Goal: Transaction & Acquisition: Book appointment/travel/reservation

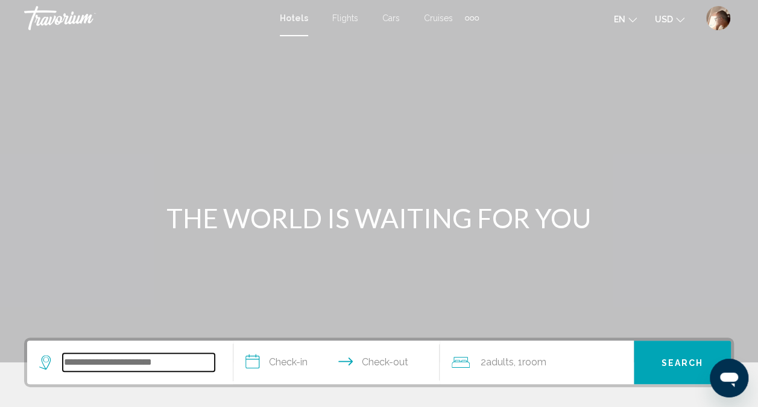
click at [156, 358] on input "Search widget" at bounding box center [139, 362] width 152 height 18
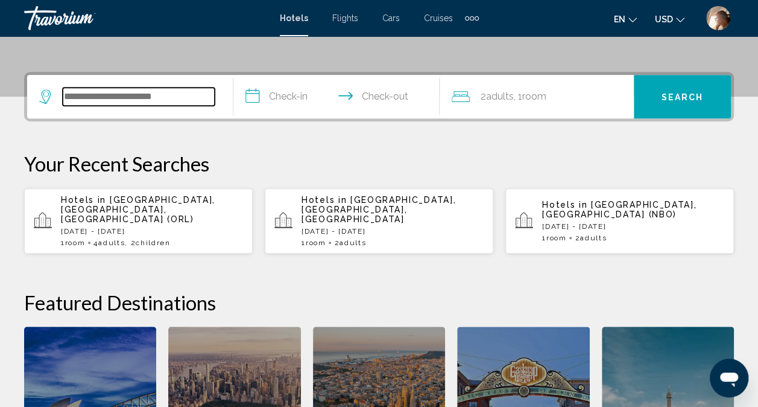
scroll to position [298, 0]
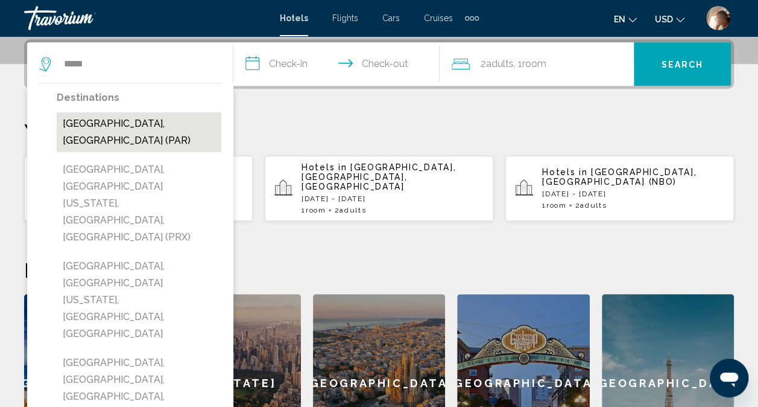
click at [155, 128] on button "[GEOGRAPHIC_DATA], [GEOGRAPHIC_DATA] (PAR)" at bounding box center [139, 132] width 165 height 40
type input "**********"
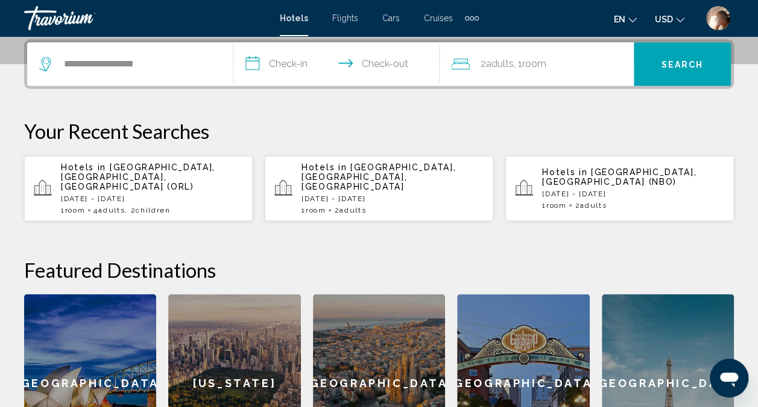
click at [284, 63] on input "**********" at bounding box center [338, 65] width 211 height 47
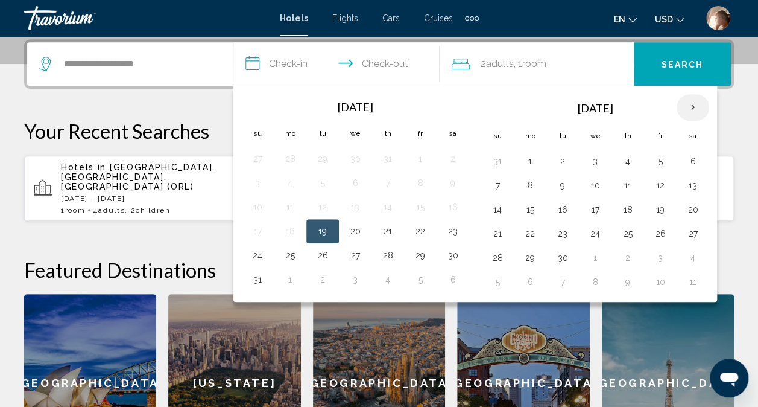
click at [688, 105] on th "Next month" at bounding box center [693, 107] width 33 height 27
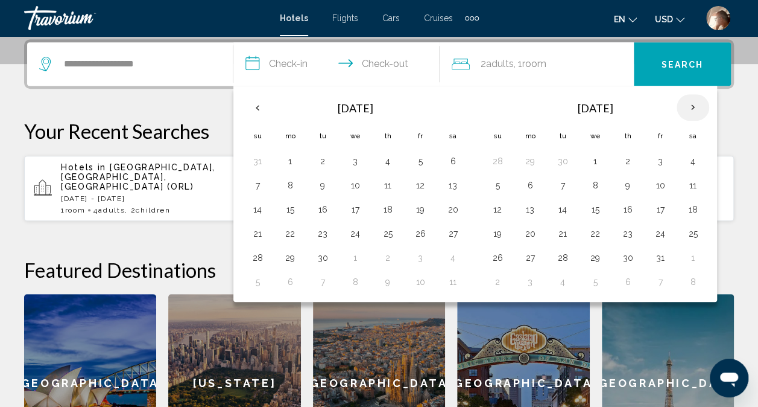
click at [688, 105] on th "Next month" at bounding box center [693, 107] width 33 height 27
click at [557, 252] on button "25" at bounding box center [562, 257] width 19 height 17
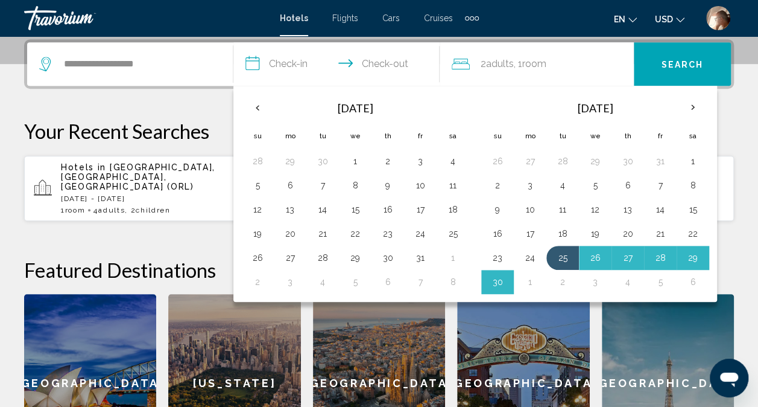
click at [527, 279] on button "1" at bounding box center [530, 281] width 19 height 17
type input "**********"
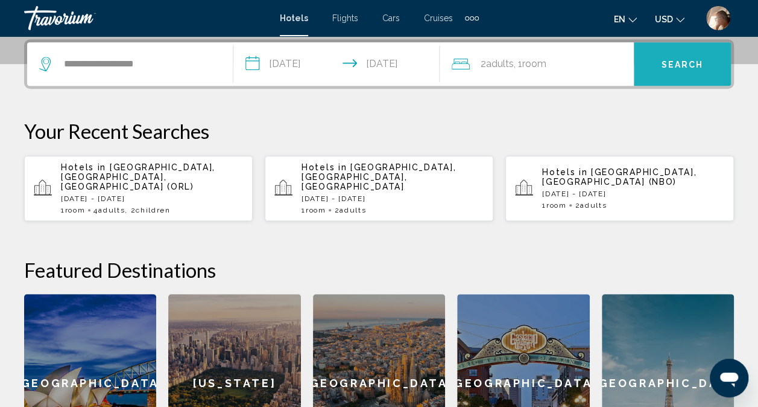
click at [684, 63] on span "Search" at bounding box center [683, 65] width 42 height 10
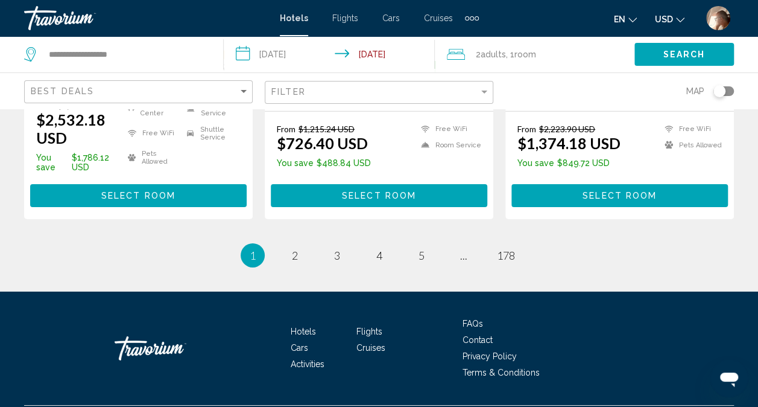
scroll to position [1842, 0]
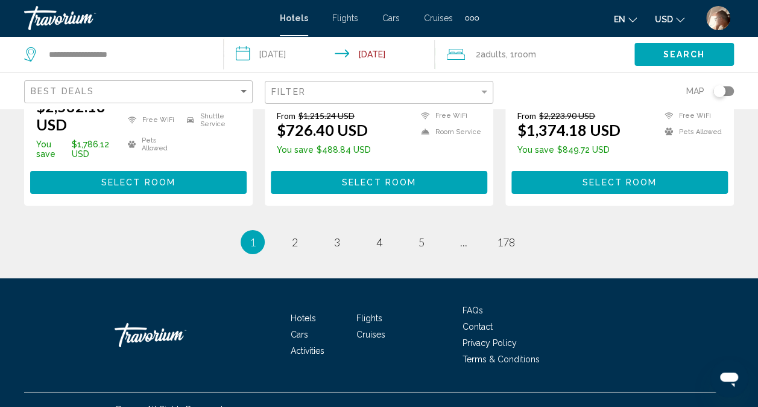
click at [391, 52] on input "**********" at bounding box center [332, 56] width 217 height 40
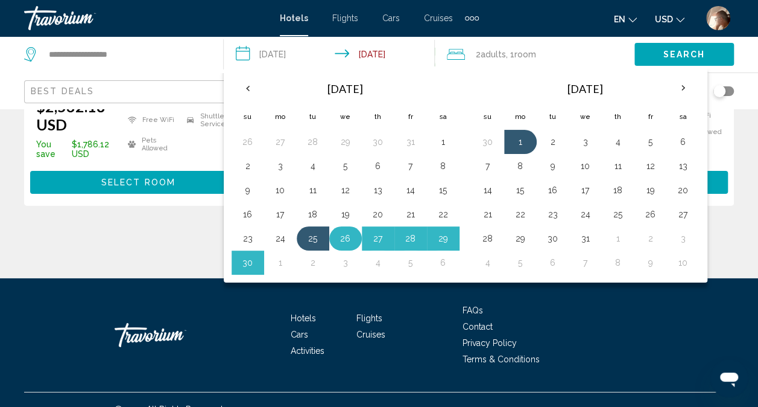
click at [348, 233] on button "26" at bounding box center [345, 238] width 19 height 17
drag, startPoint x: 281, startPoint y: 257, endPoint x: 274, endPoint y: 260, distance: 7.8
click at [274, 260] on button "1" at bounding box center [280, 262] width 19 height 17
type input "**********"
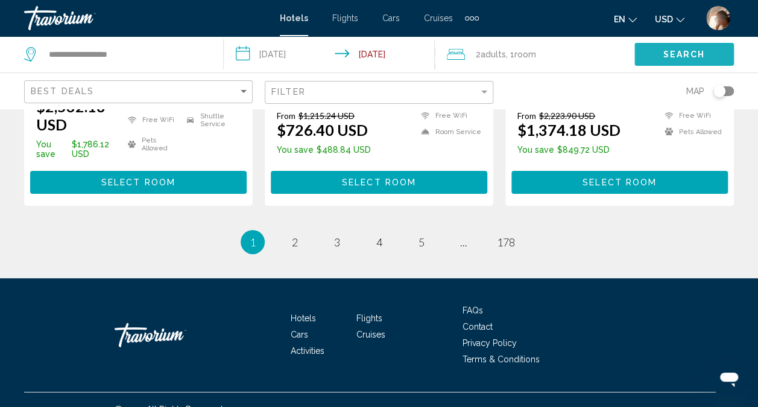
click at [679, 47] on button "Search" at bounding box center [685, 54] width 100 height 22
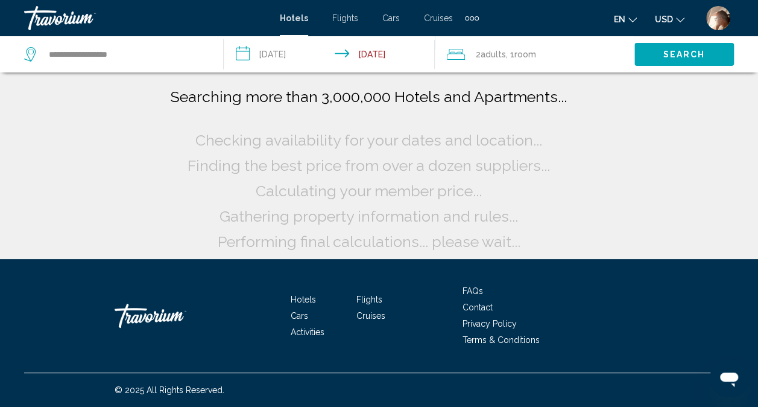
scroll to position [0, 0]
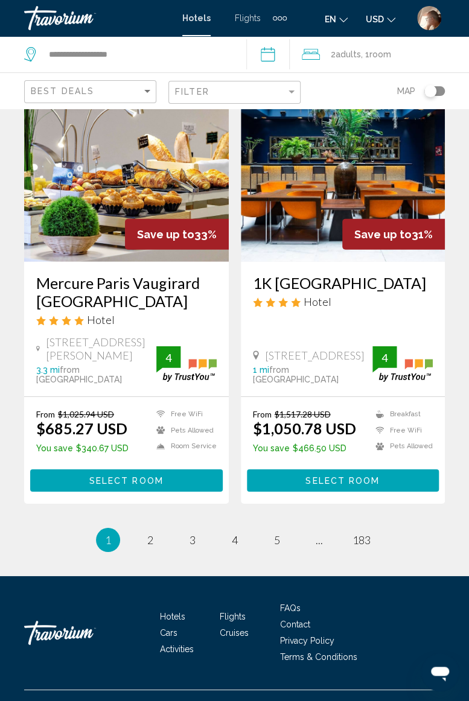
scroll to position [2346, 0]
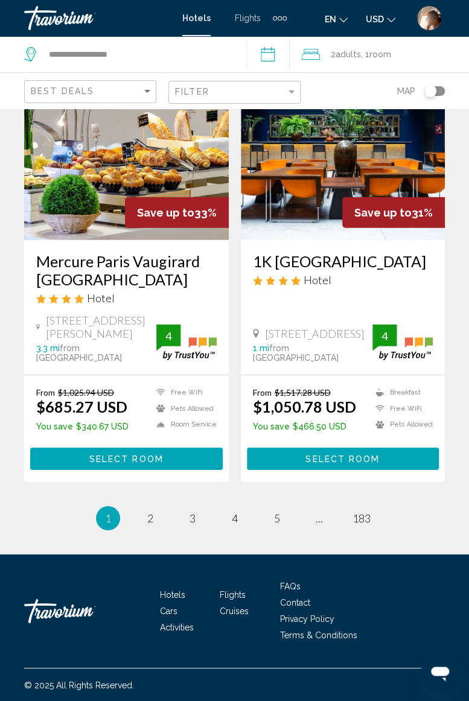
click at [154, 406] on link "page 2" at bounding box center [149, 518] width 21 height 21
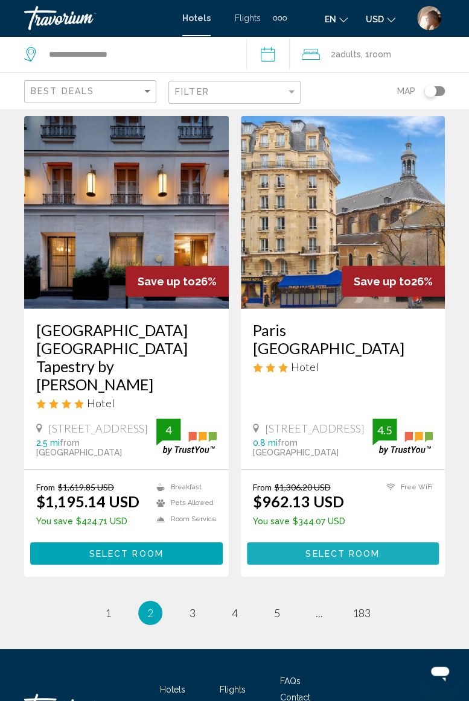
scroll to position [2309, 0]
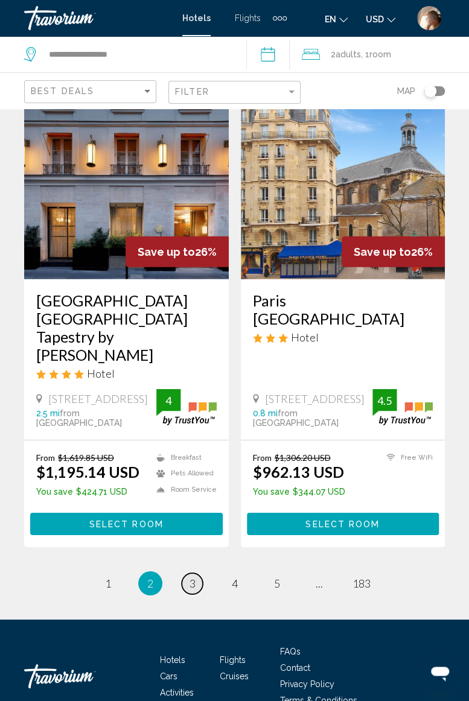
click at [190, 406] on span "3" at bounding box center [192, 583] width 6 height 13
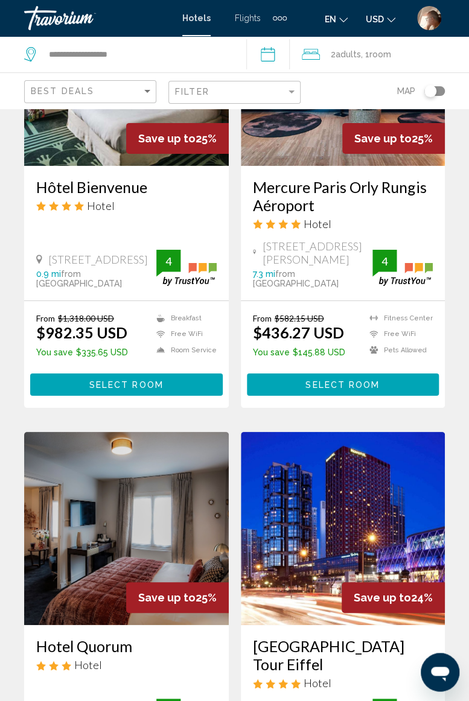
scroll to position [1131, 0]
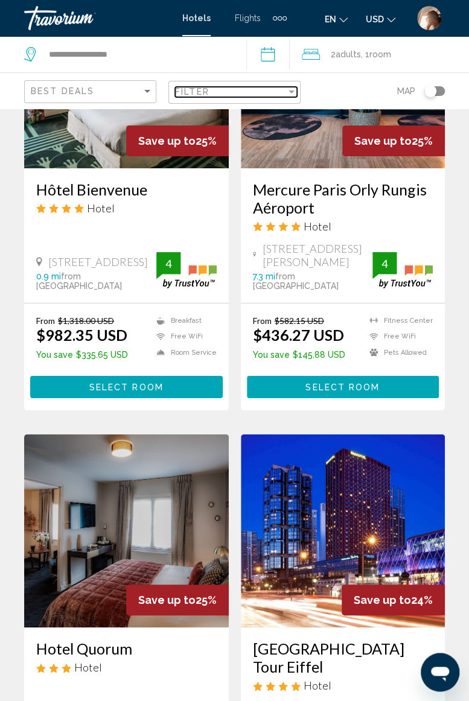
click at [291, 91] on div "Filter" at bounding box center [291, 91] width 6 height 3
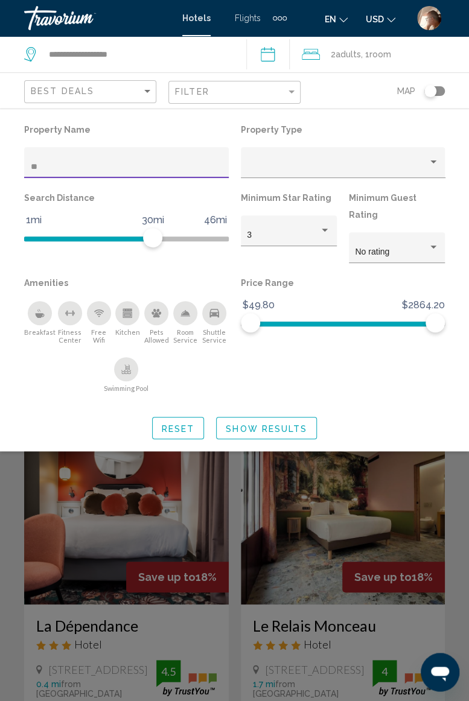
type input "***"
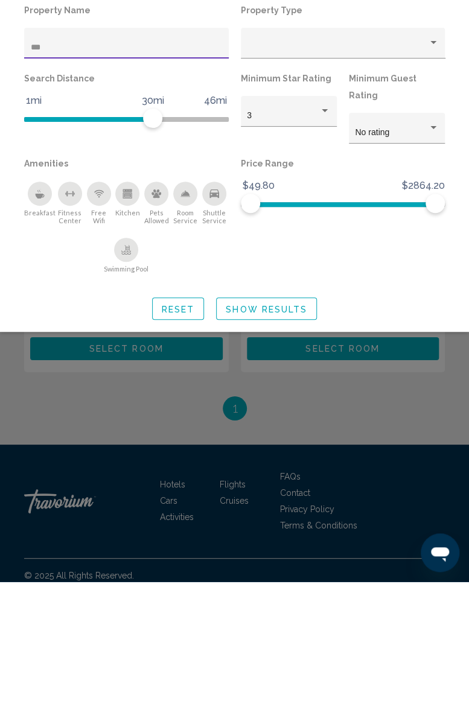
click at [443, 406] on div "Search widget" at bounding box center [234, 441] width 469 height 520
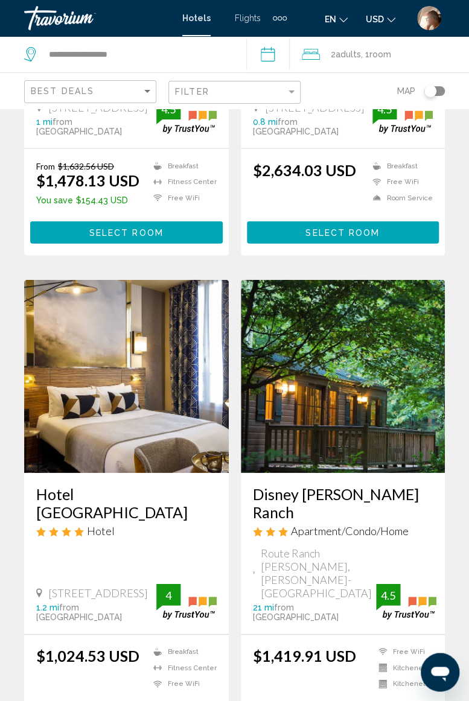
scroll to position [761, 0]
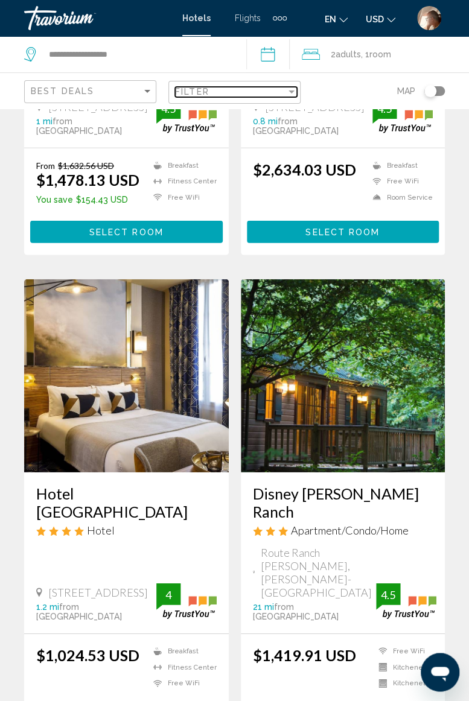
click at [291, 92] on div "Filter" at bounding box center [291, 91] width 6 height 3
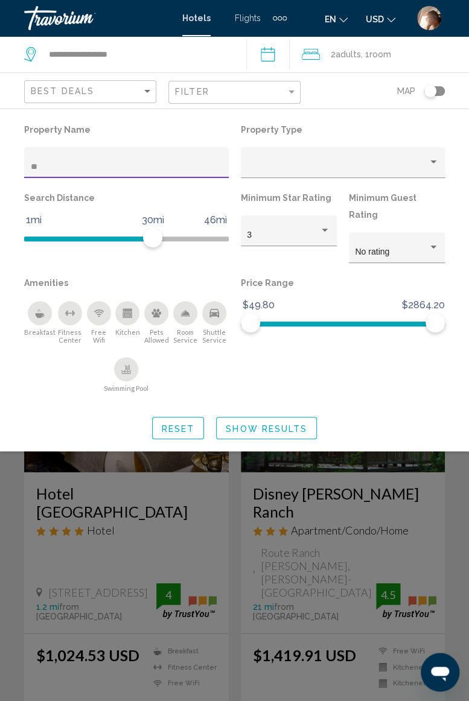
type input "*"
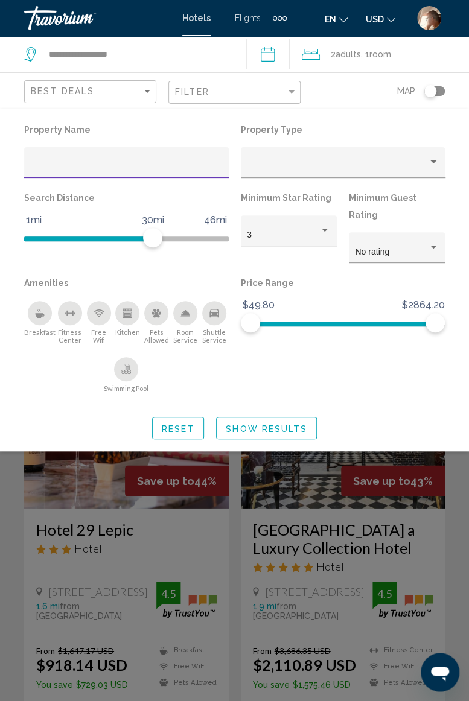
click at [455, 406] on div "Search widget" at bounding box center [234, 441] width 469 height 520
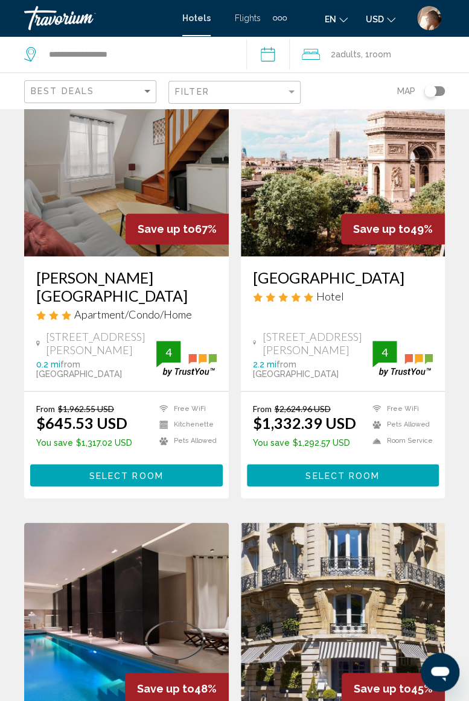
scroll to position [86, 0]
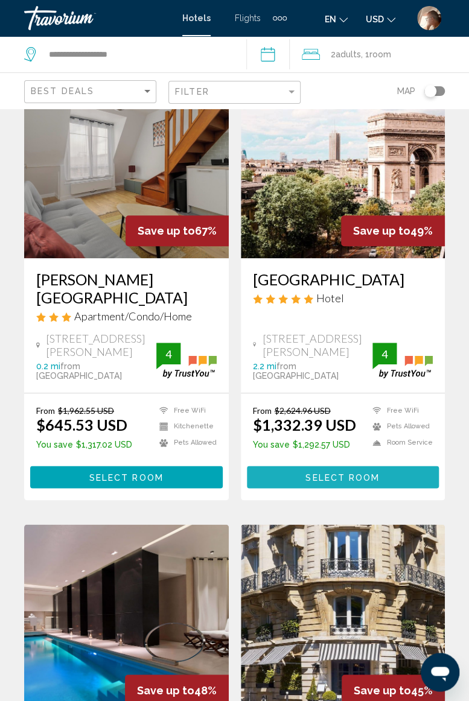
click at [354, 406] on span "Select Room" at bounding box center [342, 477] width 74 height 10
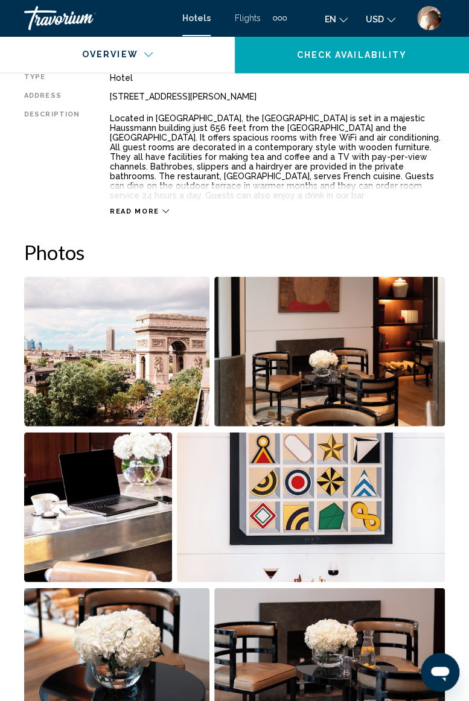
scroll to position [650, 0]
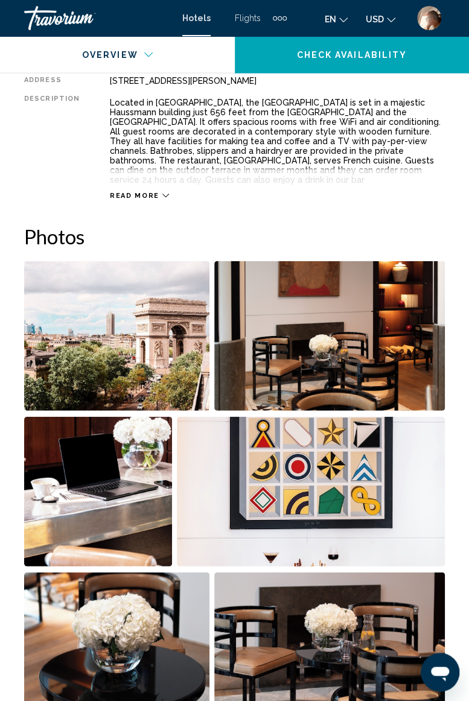
click at [169, 359] on img "Open full-screen image slider" at bounding box center [116, 336] width 185 height 150
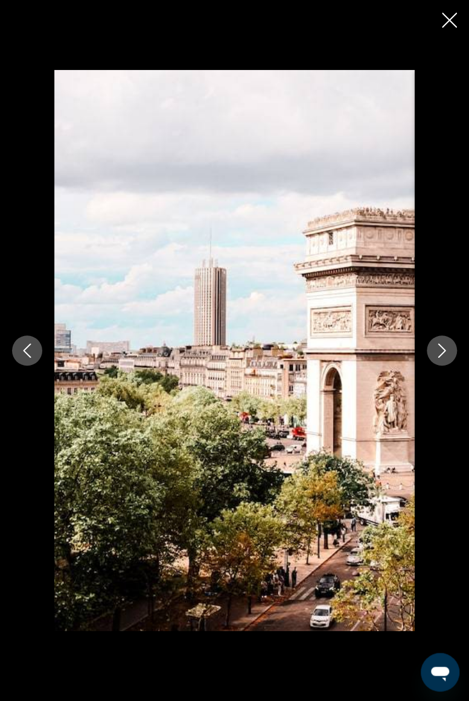
click at [441, 357] on icon "Next image" at bounding box center [441, 350] width 14 height 14
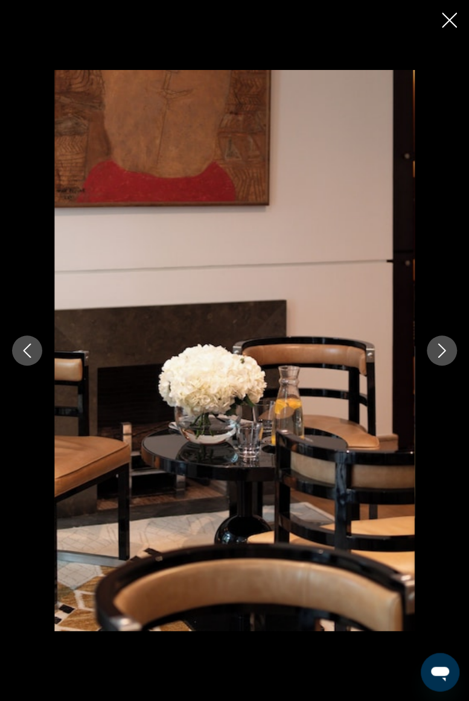
click at [439, 354] on icon "Next image" at bounding box center [441, 350] width 14 height 14
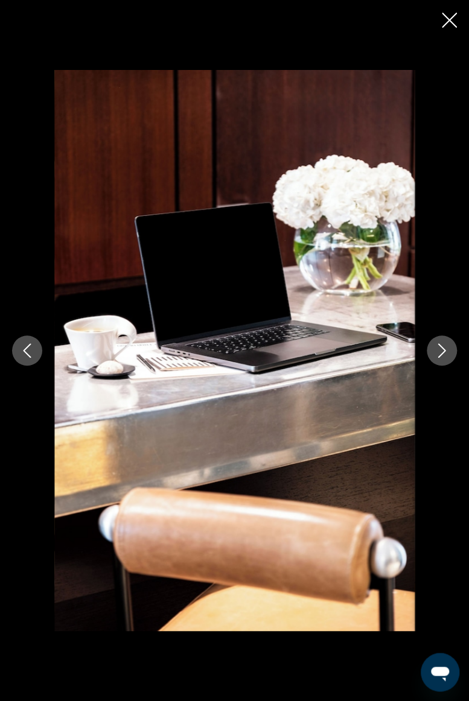
click at [445, 353] on icon "Next image" at bounding box center [441, 350] width 14 height 14
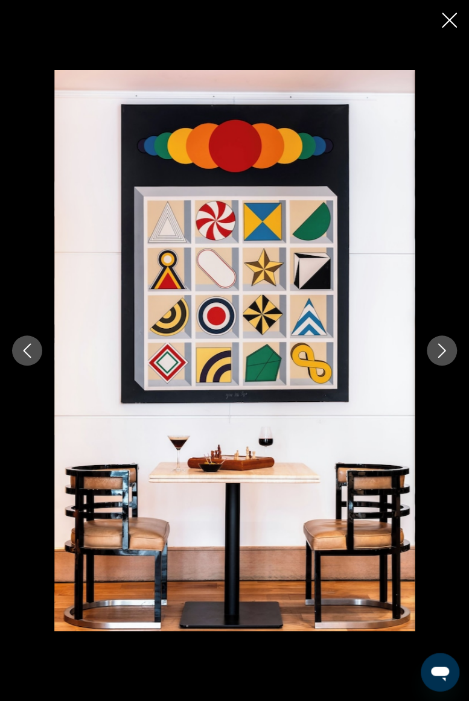
click at [443, 350] on icon "Next image" at bounding box center [441, 350] width 14 height 14
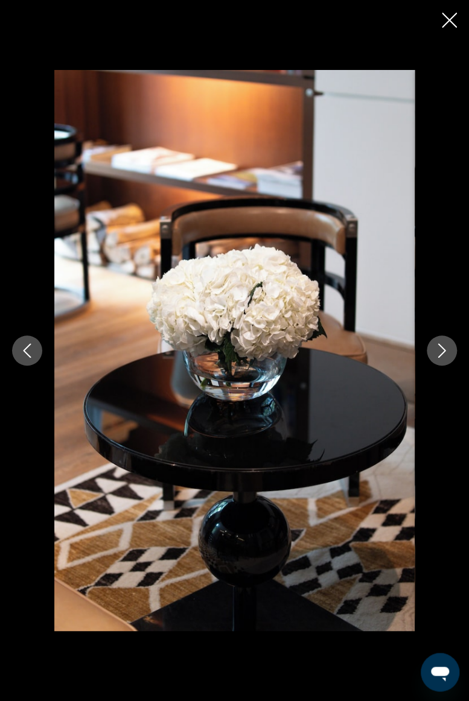
click at [437, 355] on icon "Next image" at bounding box center [441, 350] width 14 height 14
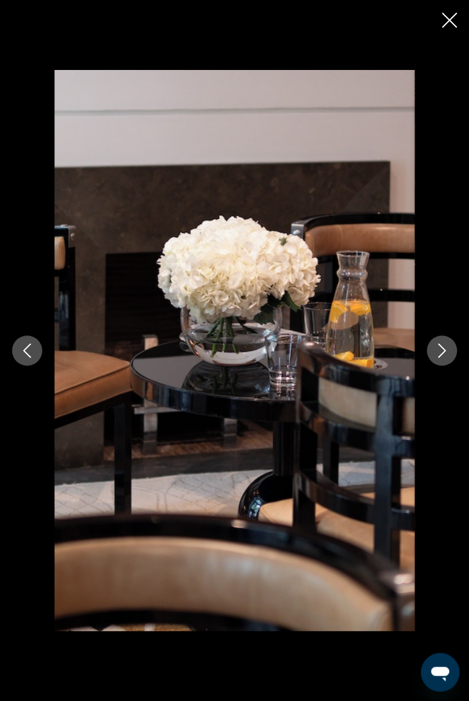
click at [453, 352] on button "Next image" at bounding box center [442, 350] width 30 height 30
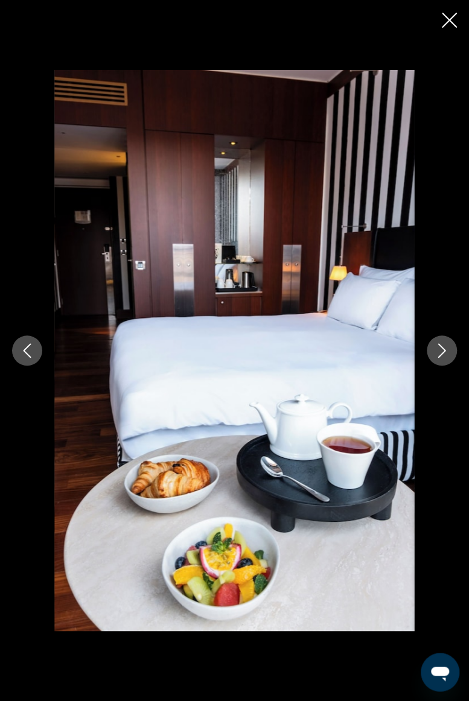
click at [442, 362] on button "Next image" at bounding box center [442, 350] width 30 height 30
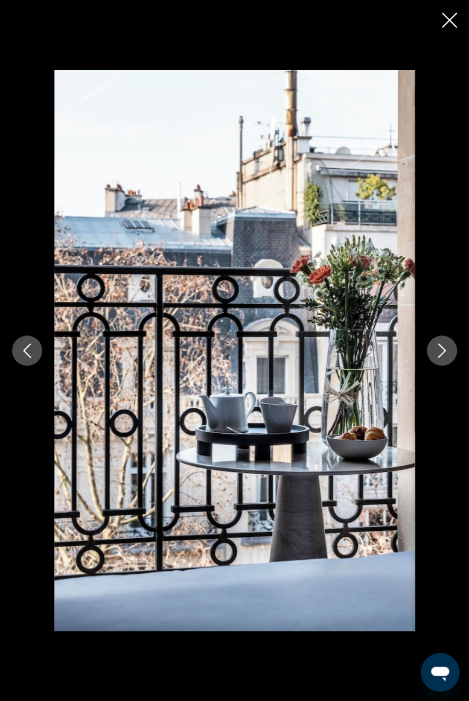
click at [445, 355] on icon "Next image" at bounding box center [441, 350] width 14 height 14
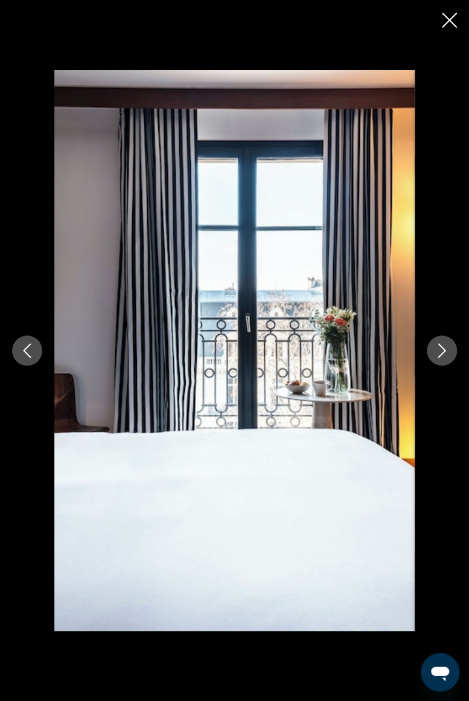
click at [443, 358] on button "Next image" at bounding box center [442, 350] width 30 height 30
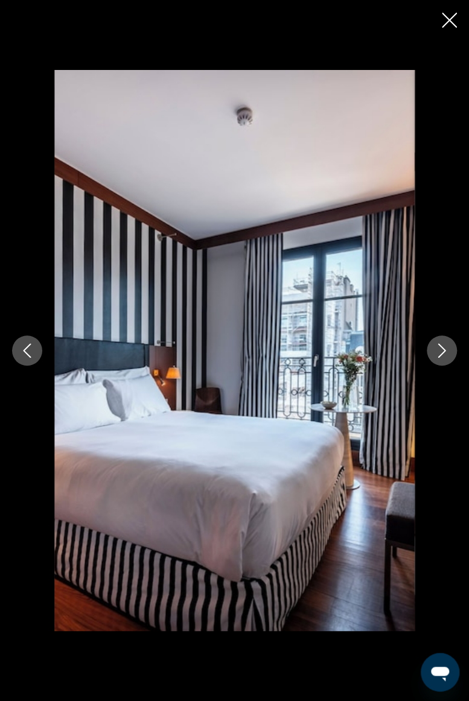
click at [440, 360] on button "Next image" at bounding box center [442, 350] width 30 height 30
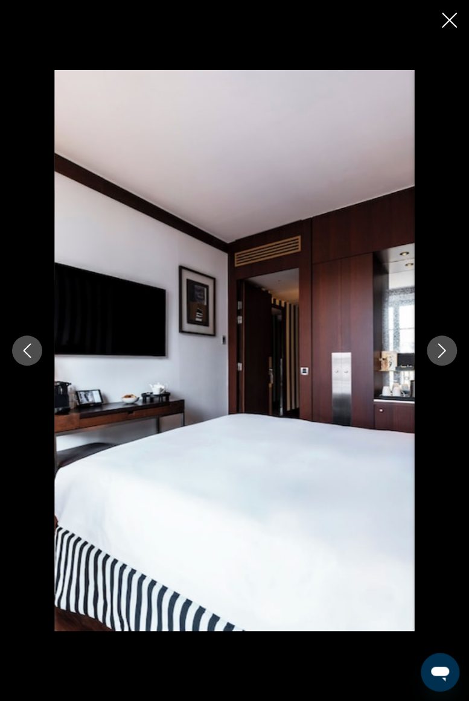
click at [444, 360] on button "Next image" at bounding box center [442, 350] width 30 height 30
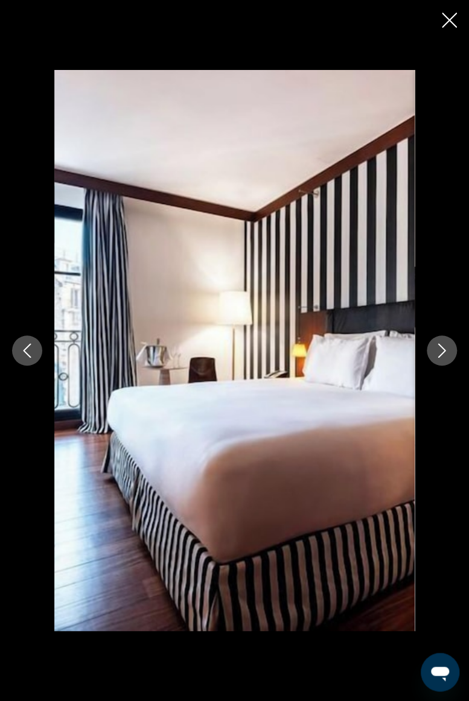
click at [443, 360] on button "Next image" at bounding box center [442, 350] width 30 height 30
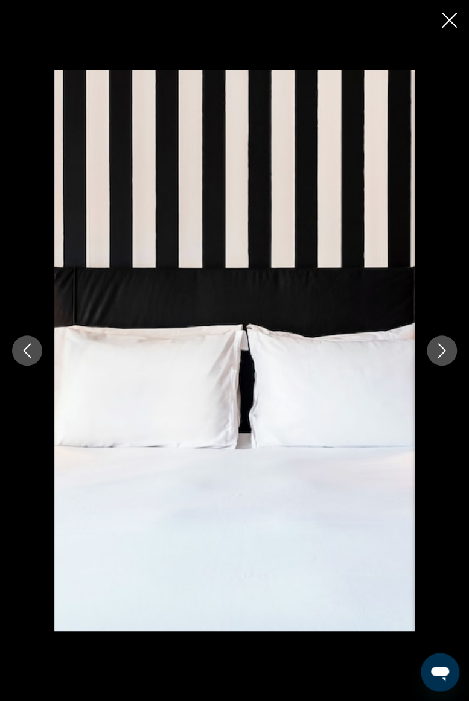
click at [442, 361] on button "Next image" at bounding box center [442, 350] width 30 height 30
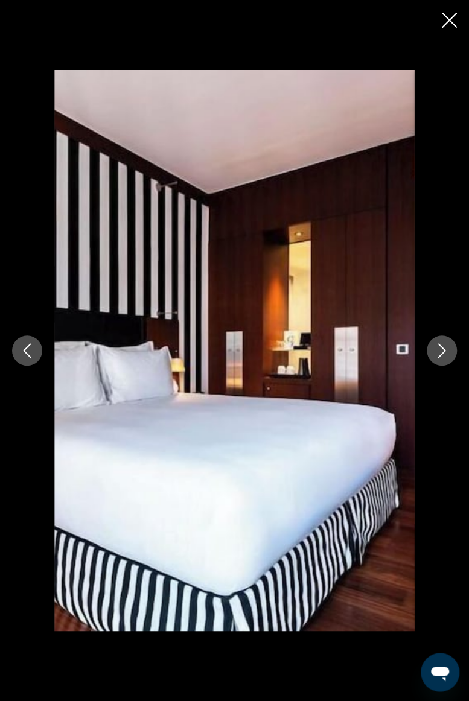
click at [442, 360] on button "Next image" at bounding box center [442, 350] width 30 height 30
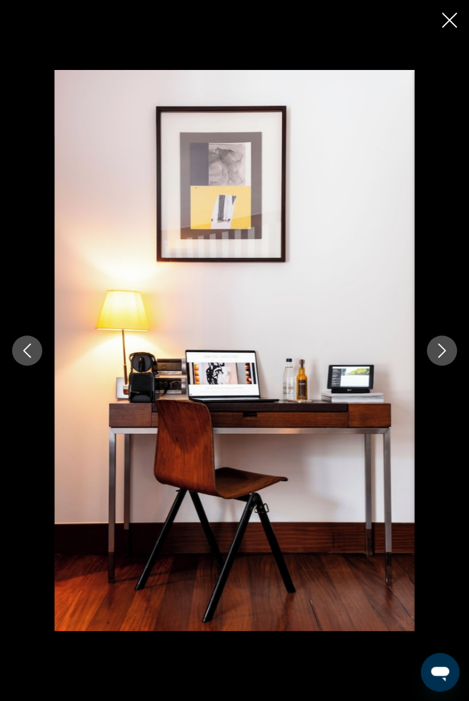
click at [443, 360] on button "Next image" at bounding box center [442, 350] width 30 height 30
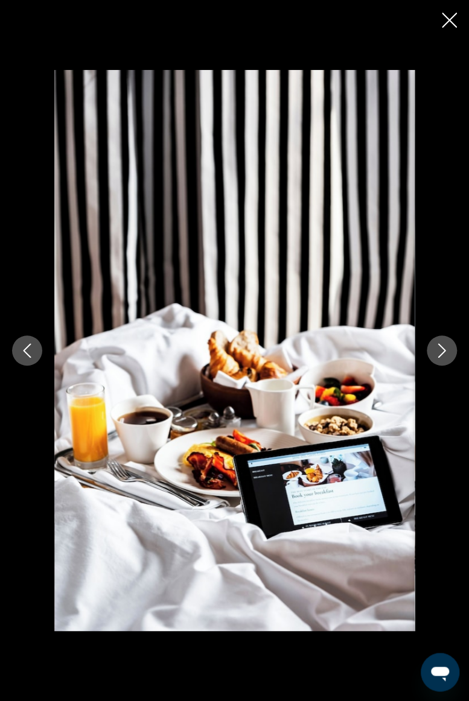
click at [443, 360] on button "Next image" at bounding box center [442, 350] width 30 height 30
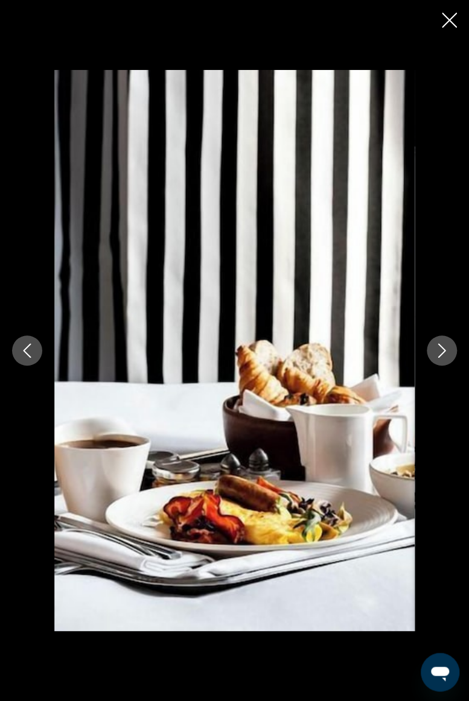
click at [444, 360] on button "Next image" at bounding box center [442, 350] width 30 height 30
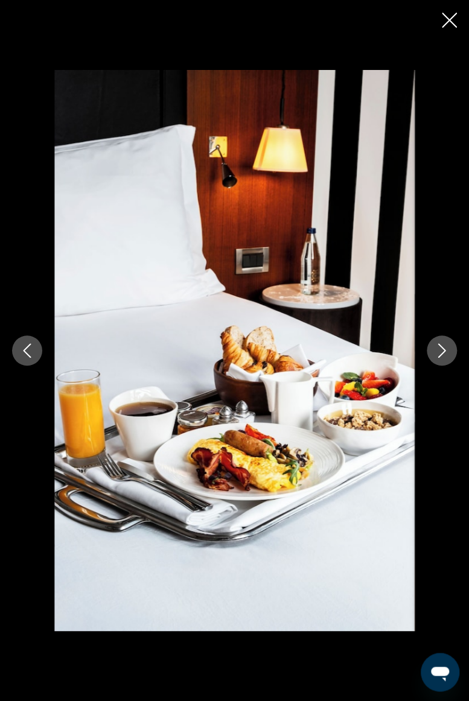
click at [442, 358] on button "Next image" at bounding box center [442, 350] width 30 height 30
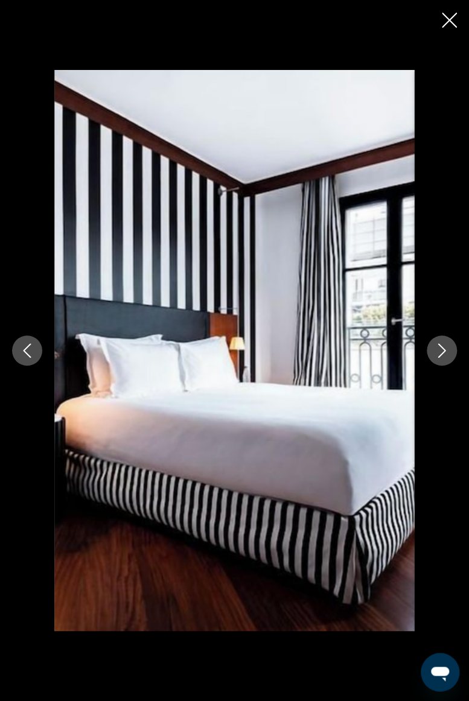
click at [439, 358] on button "Next image" at bounding box center [442, 350] width 30 height 30
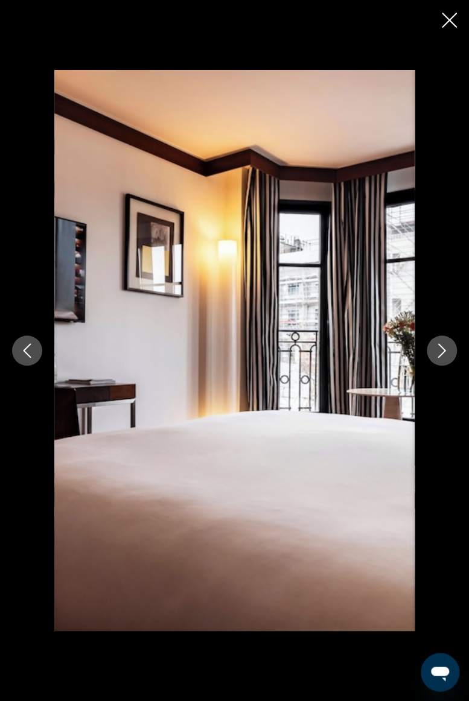
click at [438, 358] on button "Next image" at bounding box center [442, 350] width 30 height 30
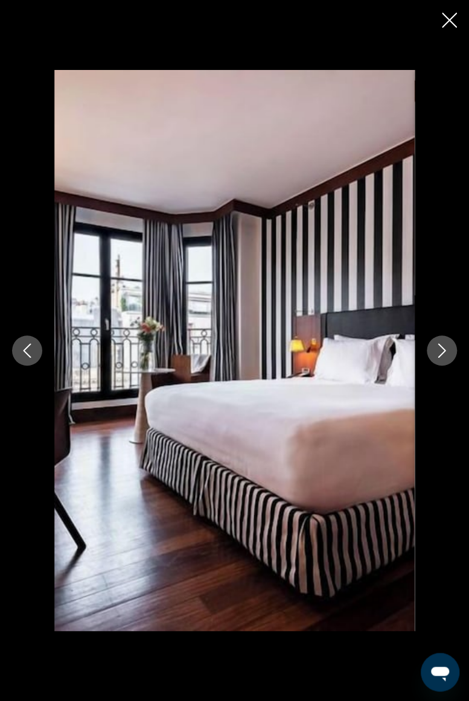
click at [438, 357] on icon "Next image" at bounding box center [442, 350] width 8 height 14
click at [434, 358] on button "Next image" at bounding box center [442, 350] width 30 height 30
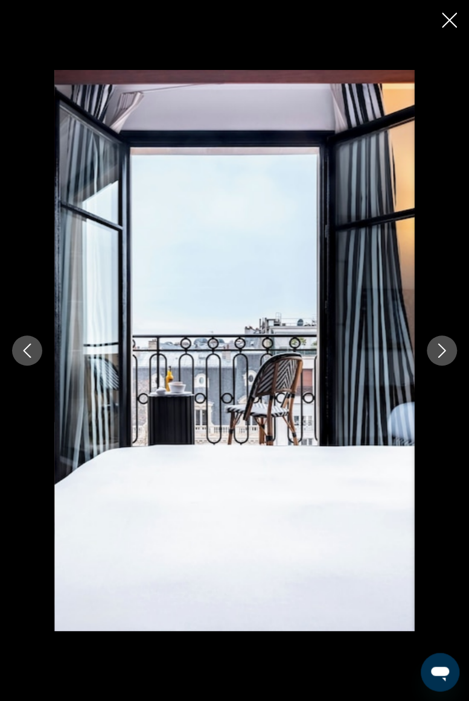
click at [434, 357] on icon "Next image" at bounding box center [441, 350] width 14 height 14
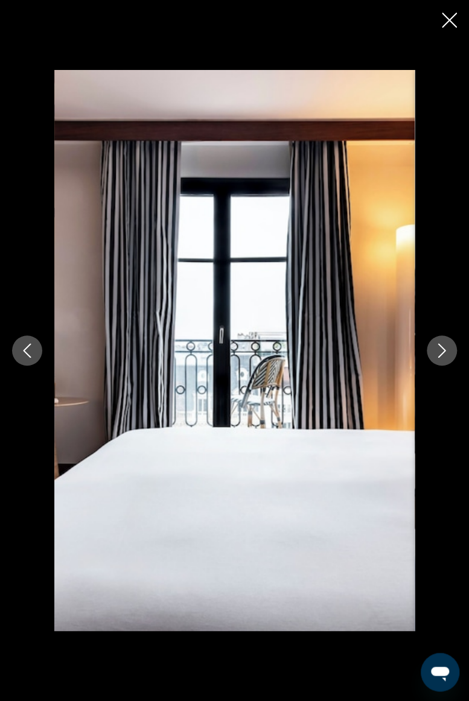
click at [435, 357] on icon "Next image" at bounding box center [441, 350] width 14 height 14
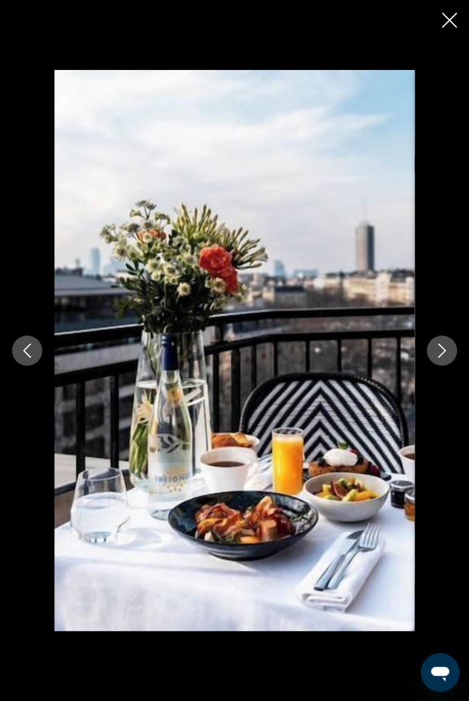
click at [436, 357] on icon "Next image" at bounding box center [441, 350] width 14 height 14
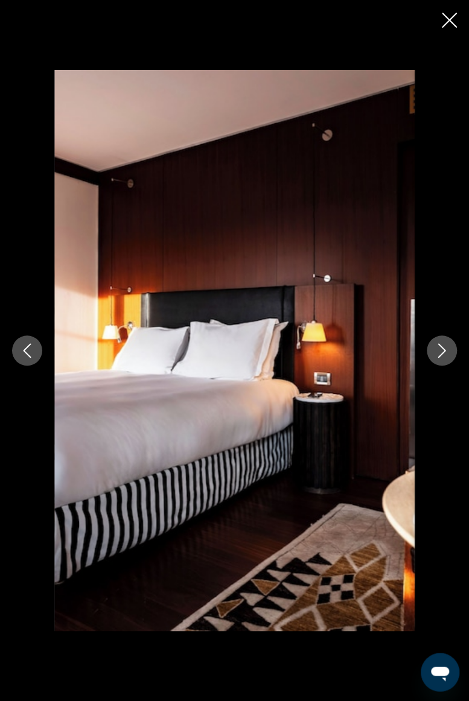
click at [436, 357] on icon "Next image" at bounding box center [441, 350] width 14 height 14
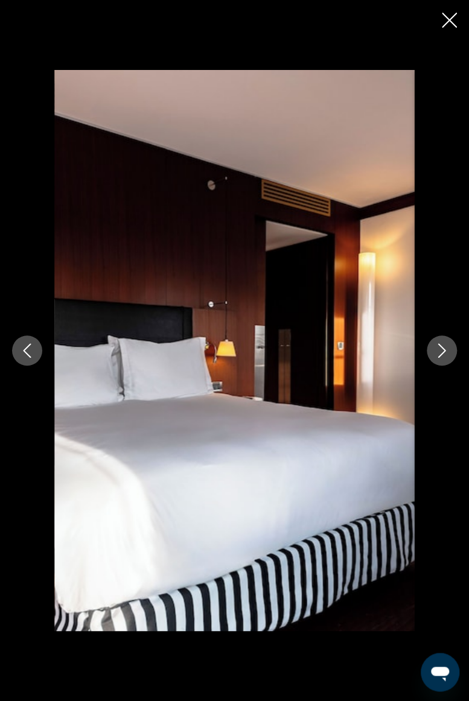
click at [437, 355] on icon "Next image" at bounding box center [441, 350] width 14 height 14
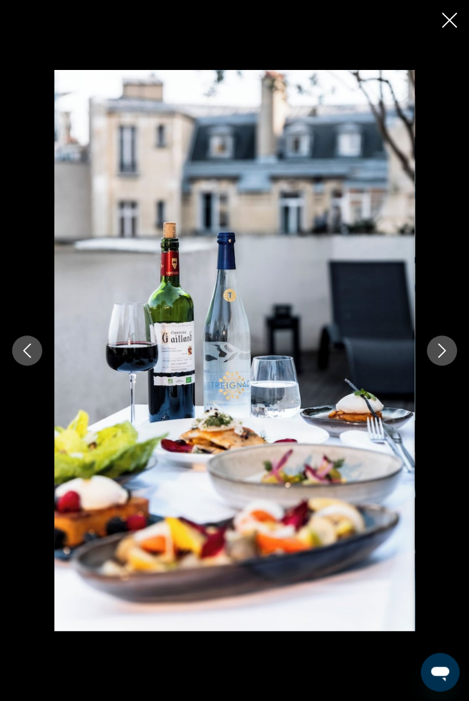
click at [437, 355] on icon "Next image" at bounding box center [441, 350] width 14 height 14
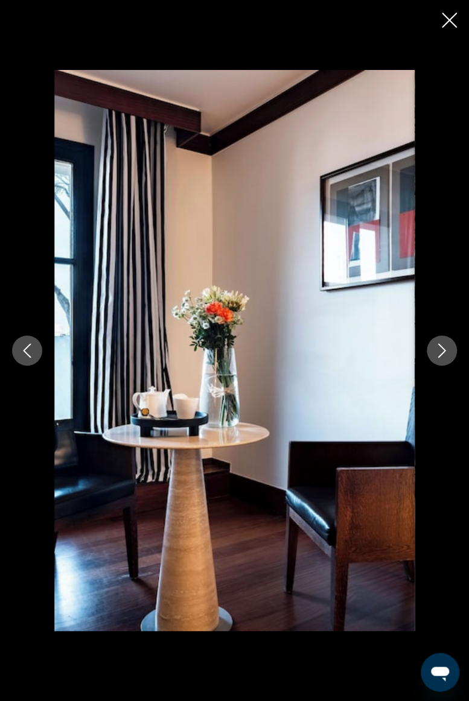
click at [438, 354] on icon "Next image" at bounding box center [441, 350] width 14 height 14
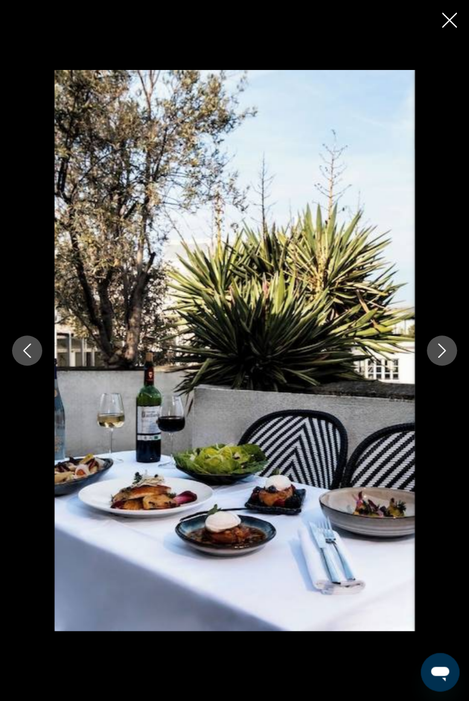
click at [442, 353] on icon "Next image" at bounding box center [442, 350] width 8 height 14
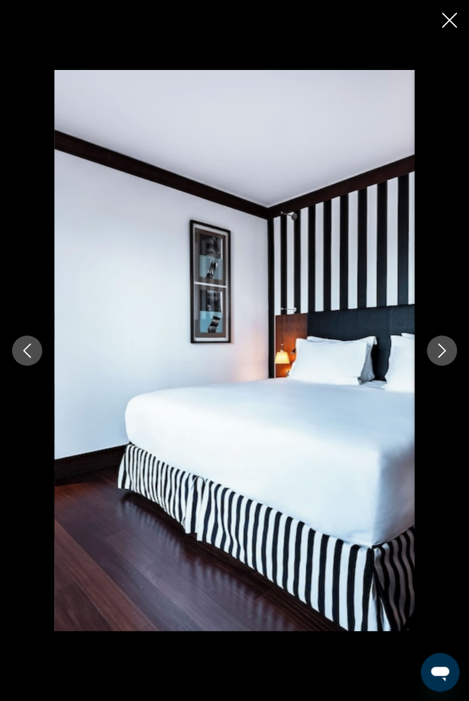
click at [439, 354] on icon "Next image" at bounding box center [441, 350] width 14 height 14
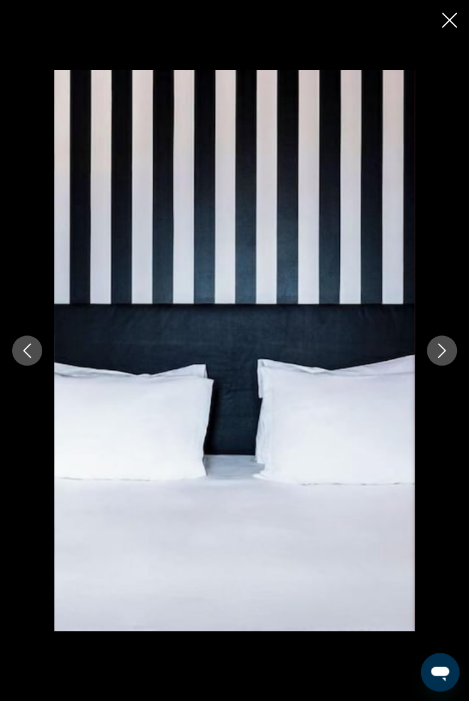
click at [439, 354] on icon "Next image" at bounding box center [441, 350] width 14 height 14
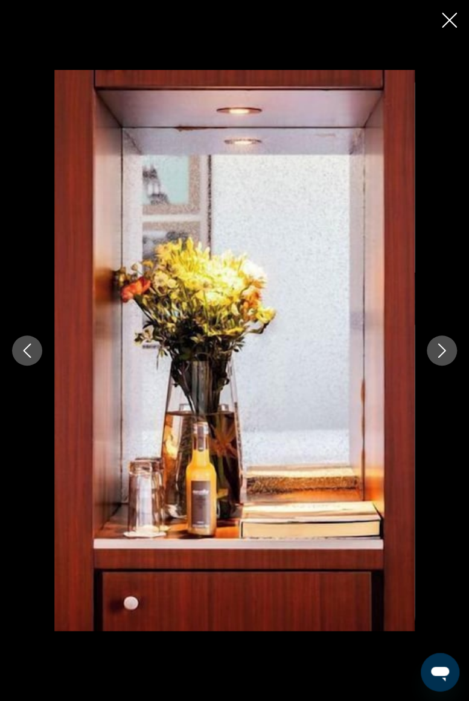
click at [438, 354] on icon "Next image" at bounding box center [441, 350] width 14 height 14
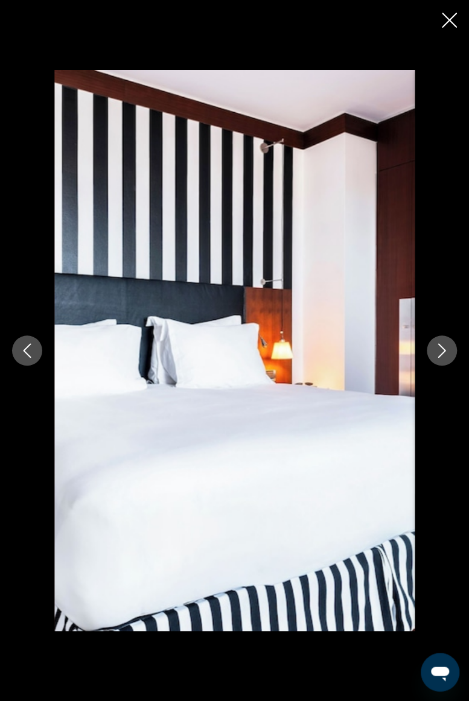
click at [437, 353] on icon "Next image" at bounding box center [441, 350] width 14 height 14
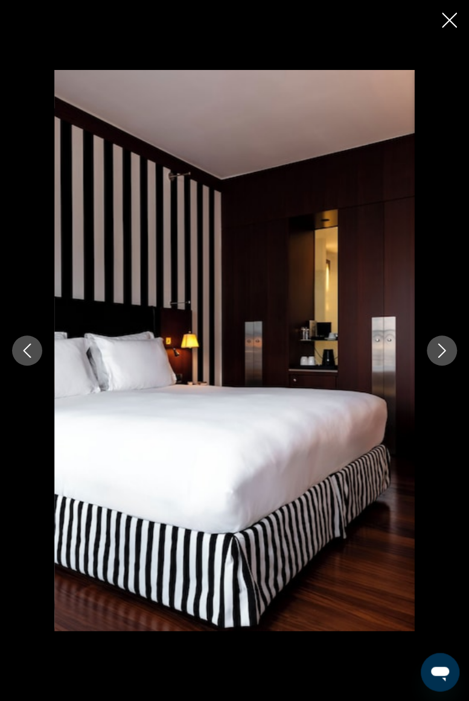
click at [440, 352] on icon "Next image" at bounding box center [441, 350] width 14 height 14
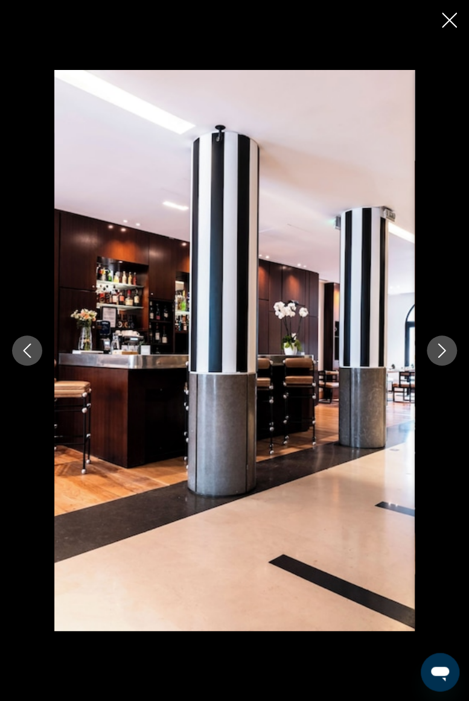
click at [442, 350] on icon "Next image" at bounding box center [441, 350] width 14 height 14
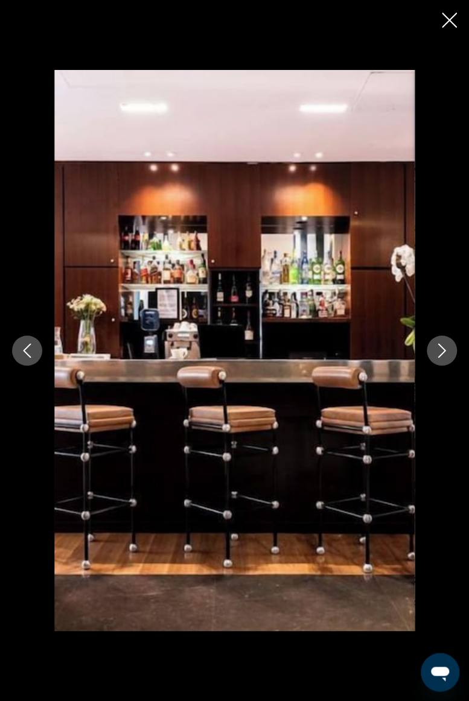
click at [443, 348] on icon "Next image" at bounding box center [442, 350] width 8 height 14
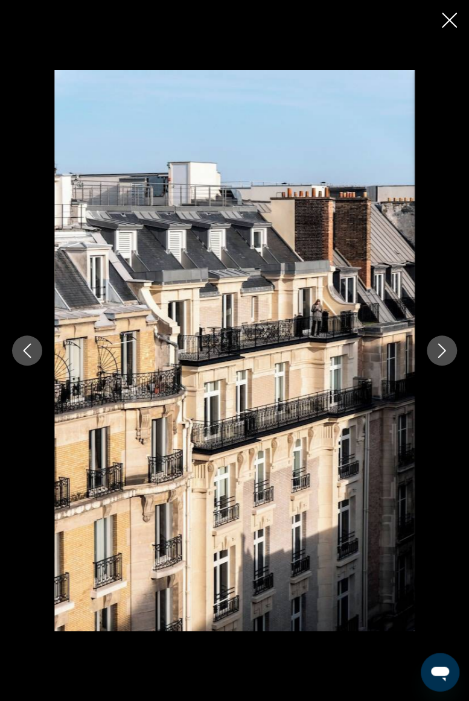
click at [442, 349] on icon "Next image" at bounding box center [442, 350] width 8 height 14
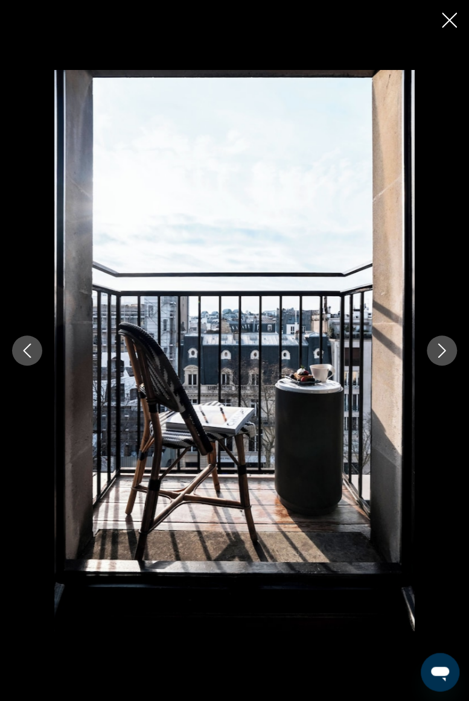
click at [443, 348] on icon "Next image" at bounding box center [441, 350] width 14 height 14
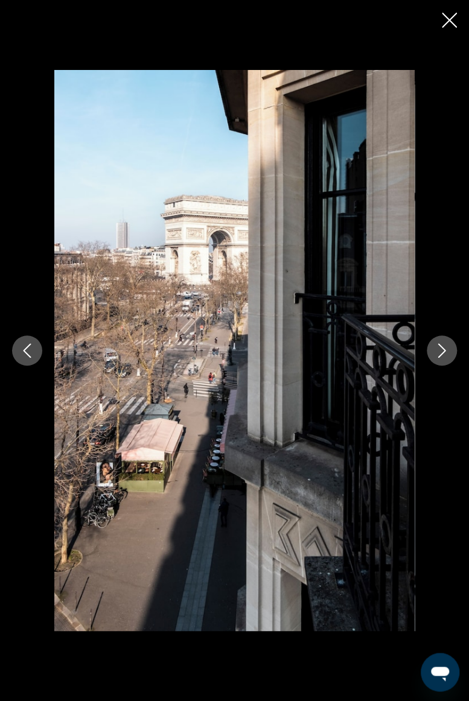
click at [442, 350] on icon "Next image" at bounding box center [441, 350] width 14 height 14
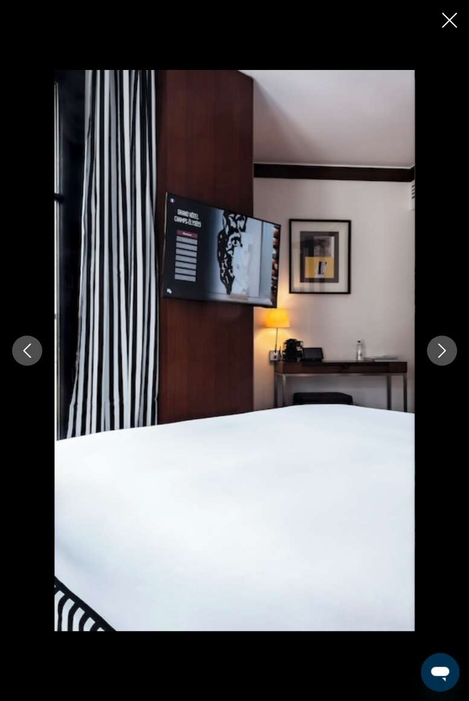
click at [25, 345] on icon "Previous image" at bounding box center [27, 350] width 14 height 14
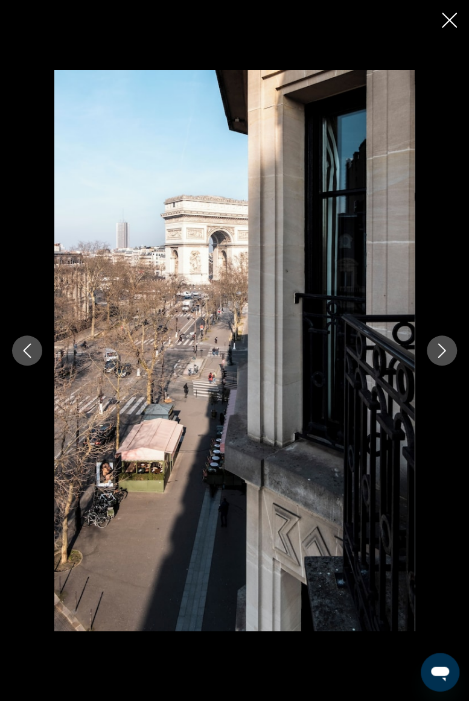
scroll to position [643, 0]
click at [440, 352] on icon "Next image" at bounding box center [441, 350] width 14 height 14
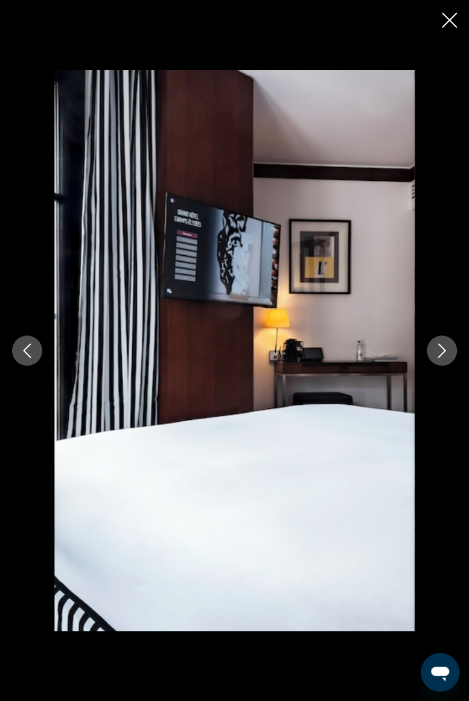
click at [443, 346] on icon "Next image" at bounding box center [441, 350] width 14 height 14
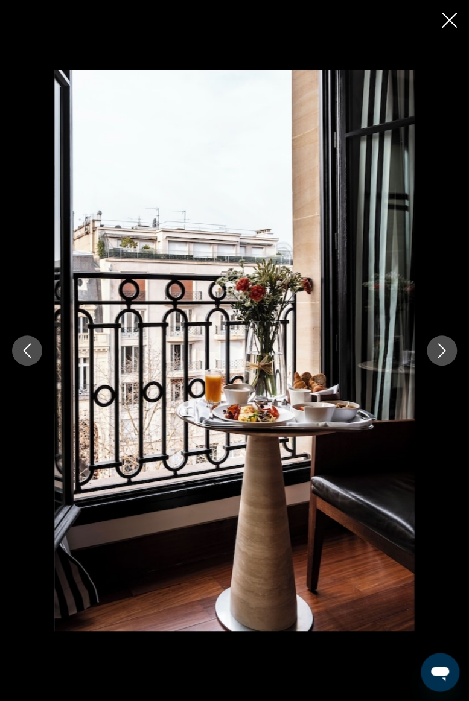
click at [438, 354] on icon "Next image" at bounding box center [441, 350] width 14 height 14
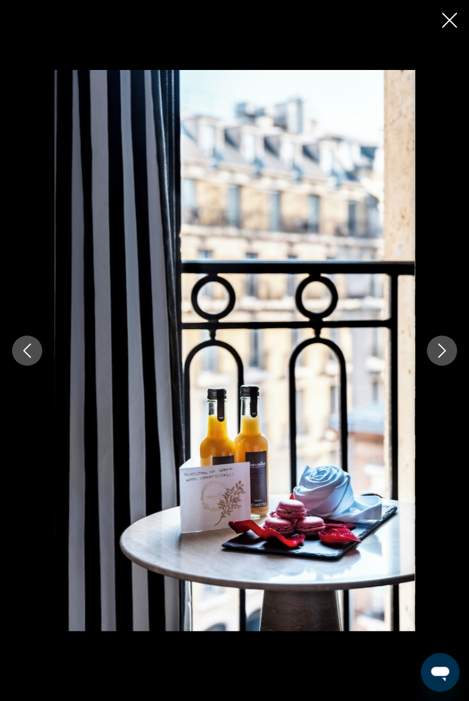
click at [439, 353] on icon "Next image" at bounding box center [441, 350] width 14 height 14
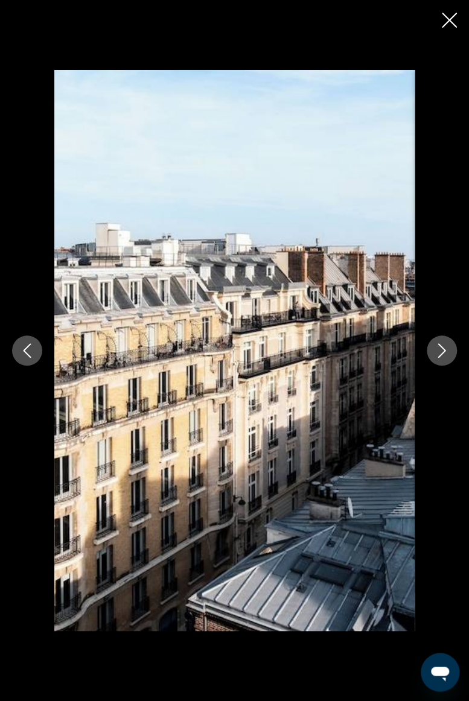
click at [445, 351] on icon "Next image" at bounding box center [441, 350] width 14 height 14
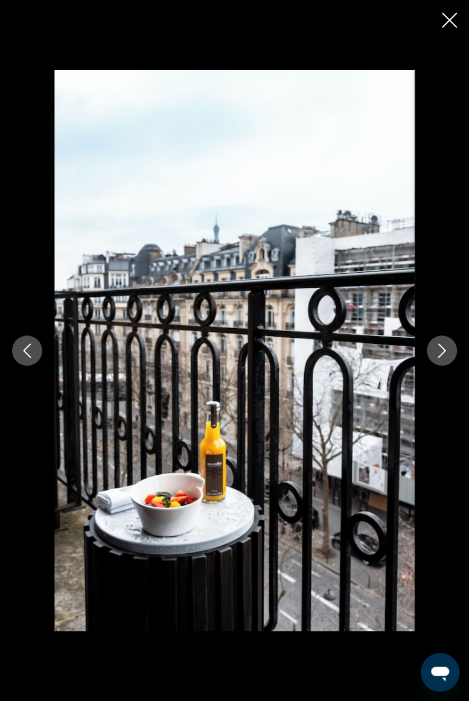
click at [445, 350] on icon "Next image" at bounding box center [442, 350] width 8 height 14
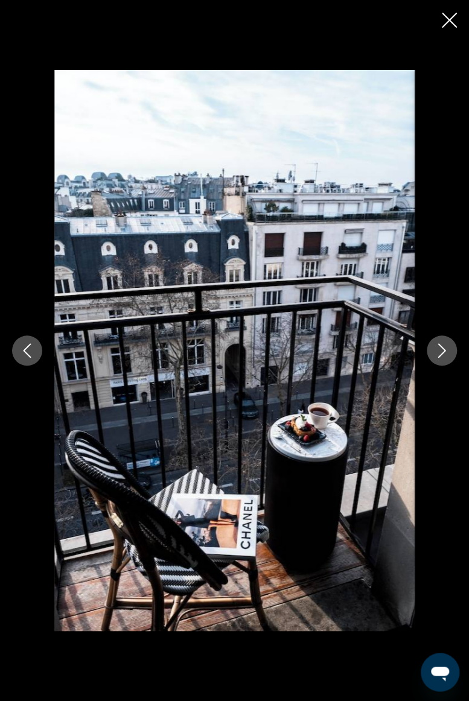
click at [446, 350] on icon "Next image" at bounding box center [441, 350] width 14 height 14
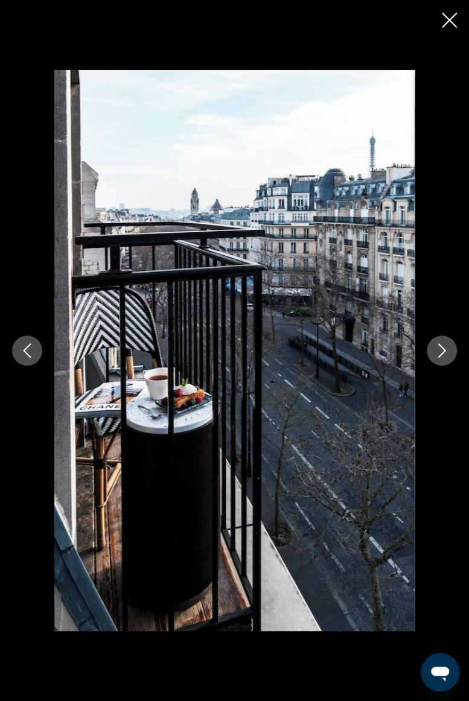
click at [444, 353] on icon "Next image" at bounding box center [441, 350] width 14 height 14
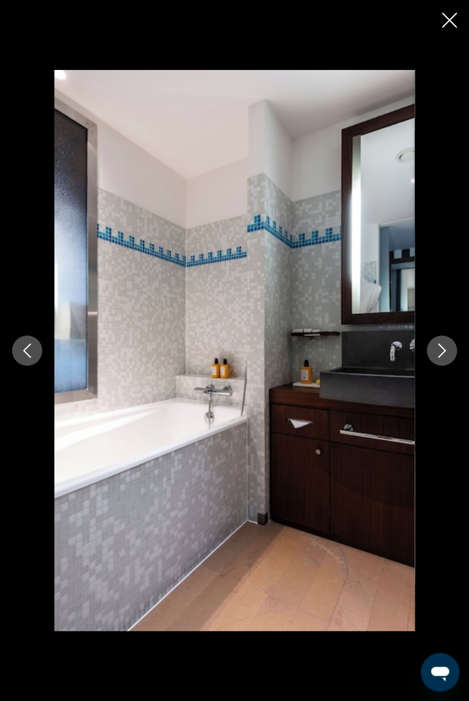
click at [442, 351] on icon "Next image" at bounding box center [441, 350] width 14 height 14
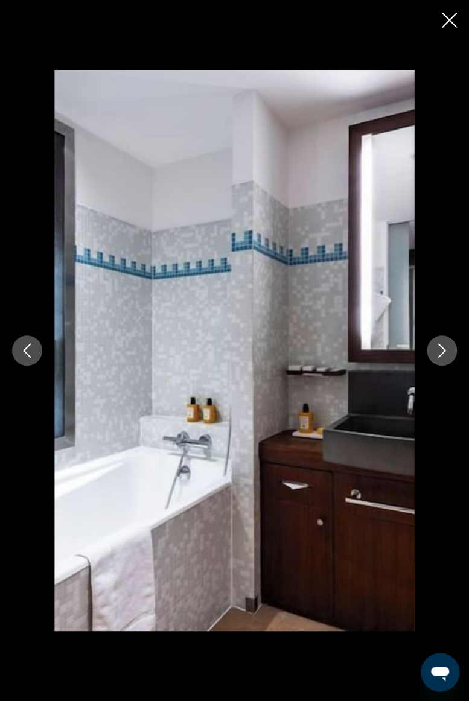
click at [443, 354] on icon "Next image" at bounding box center [441, 350] width 14 height 14
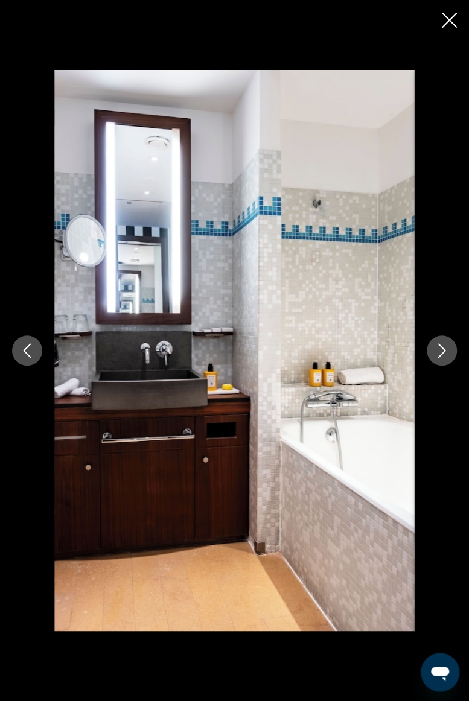
click at [441, 355] on icon "Next image" at bounding box center [442, 350] width 8 height 14
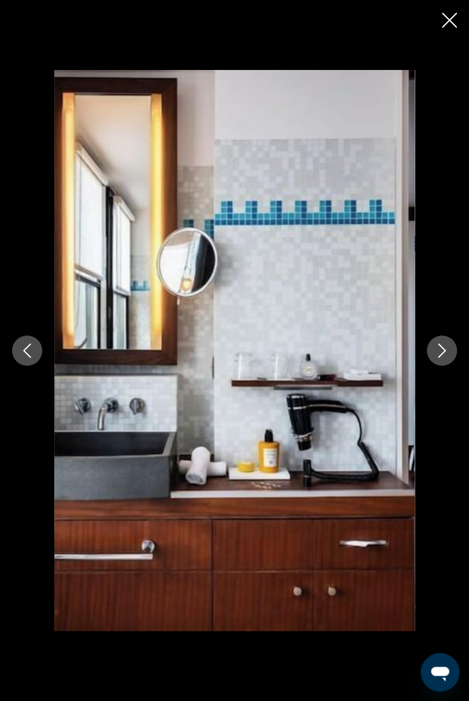
click at [442, 353] on icon "Next image" at bounding box center [442, 350] width 8 height 14
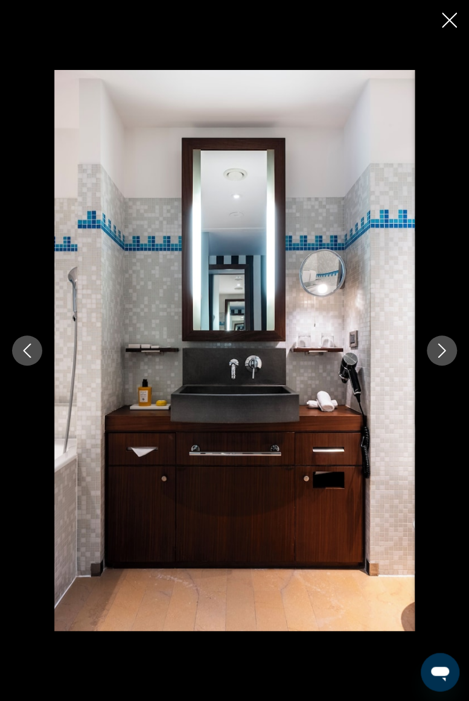
click at [440, 354] on icon "Next image" at bounding box center [441, 350] width 14 height 14
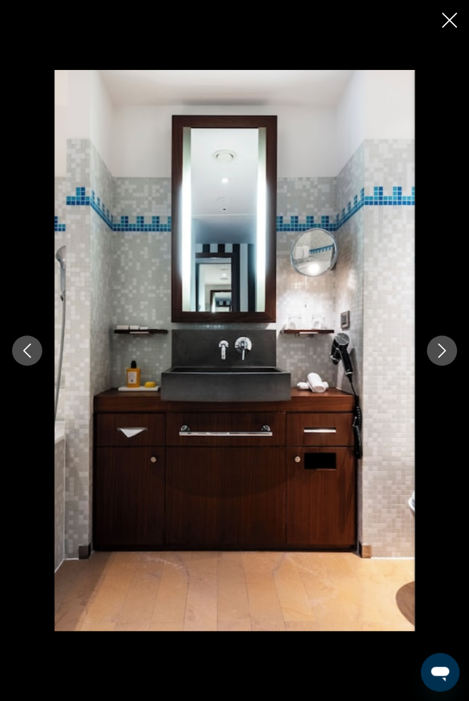
click at [440, 354] on icon "Next image" at bounding box center [441, 350] width 14 height 14
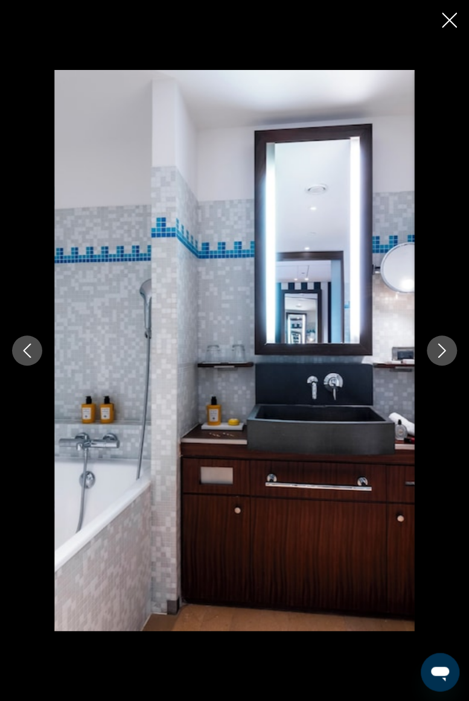
click at [442, 354] on icon "Next image" at bounding box center [442, 350] width 8 height 14
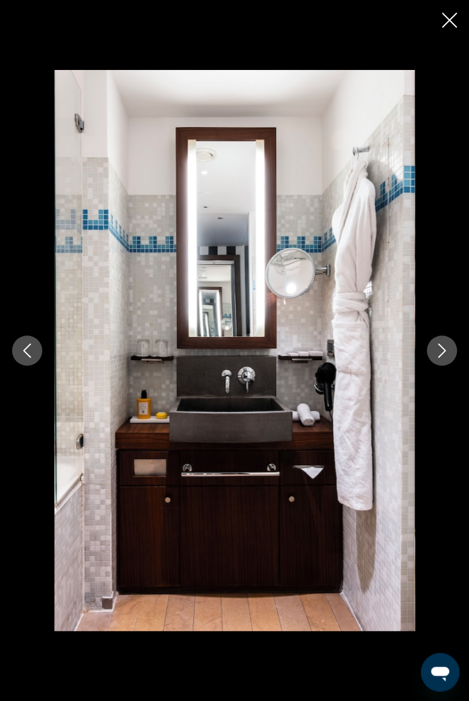
click at [440, 354] on icon "Next image" at bounding box center [441, 350] width 14 height 14
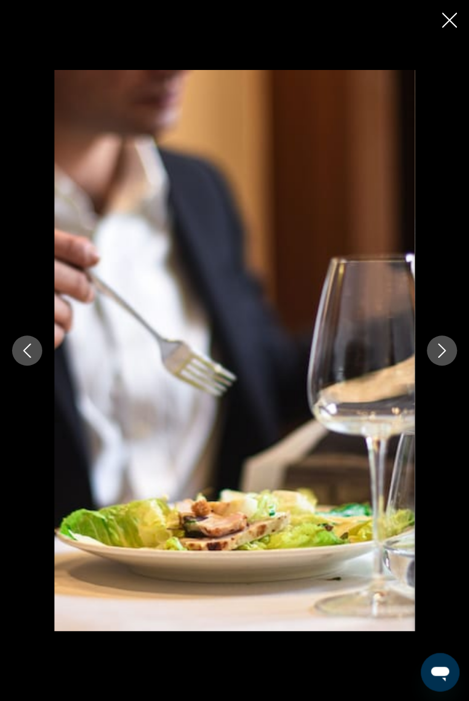
click at [439, 352] on icon "Next image" at bounding box center [441, 350] width 14 height 14
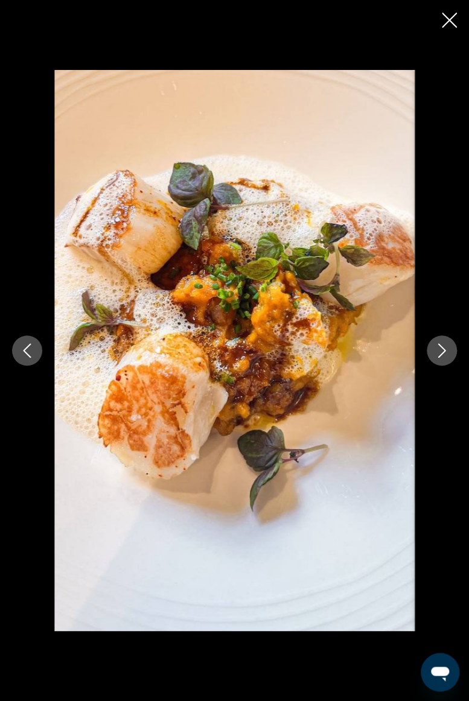
click at [440, 352] on icon "Next image" at bounding box center [441, 350] width 14 height 14
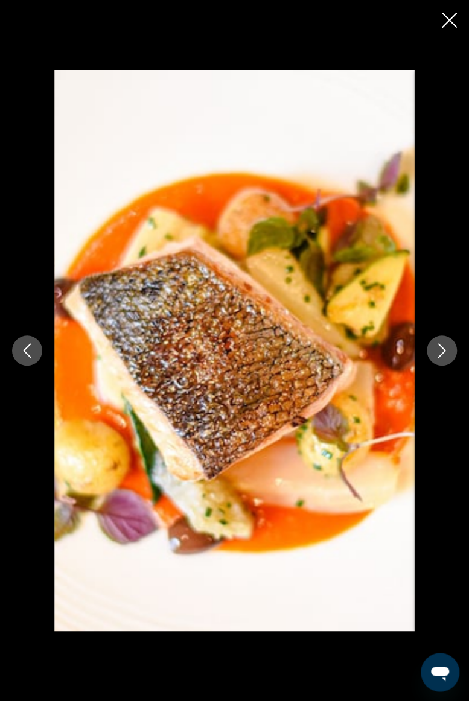
click at [440, 352] on icon "Next image" at bounding box center [441, 350] width 14 height 14
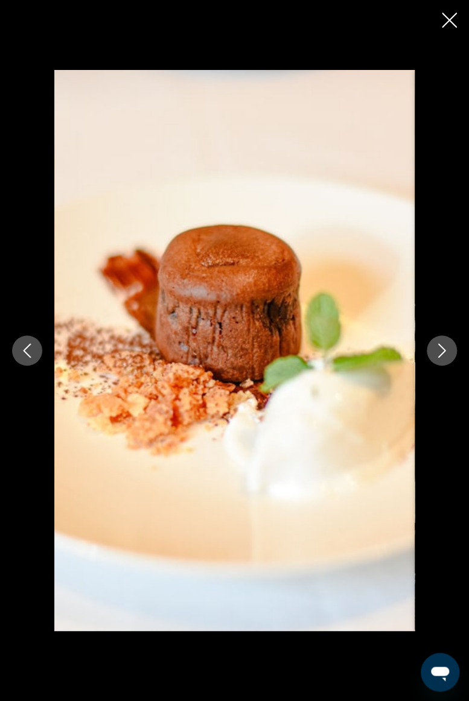
click at [440, 352] on icon "Next image" at bounding box center [441, 350] width 14 height 14
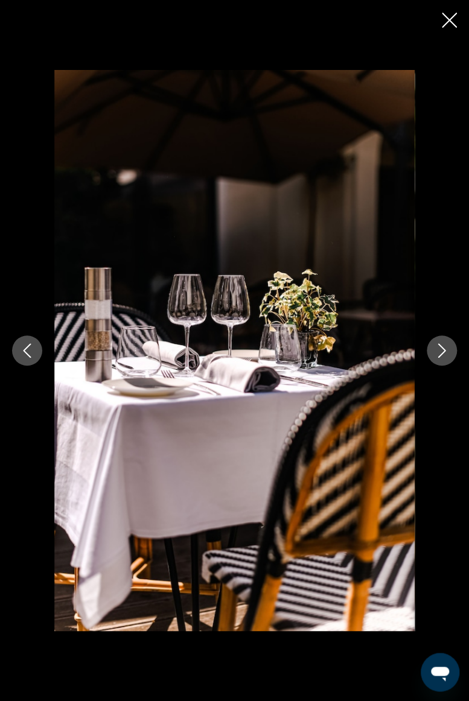
click at [442, 351] on icon "Next image" at bounding box center [441, 350] width 14 height 14
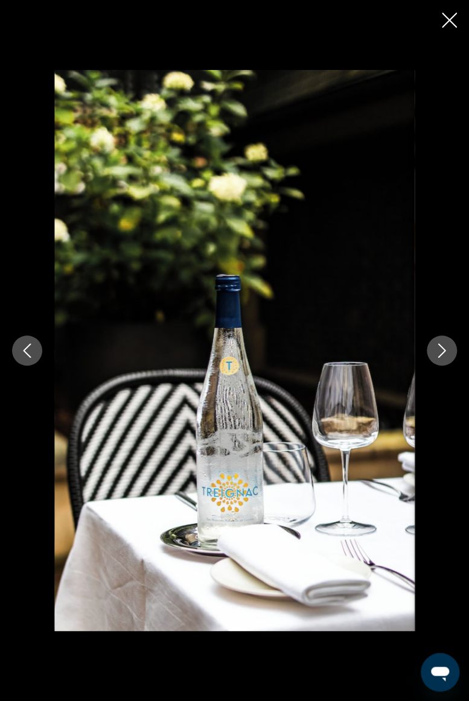
click at [443, 351] on icon "Next image" at bounding box center [441, 350] width 14 height 14
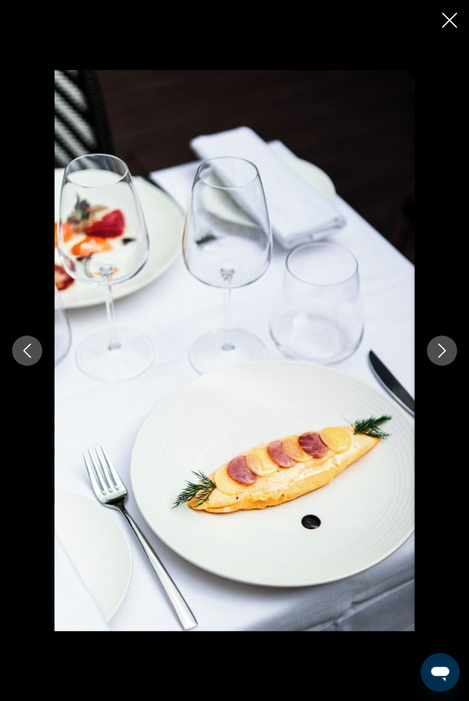
click at [444, 351] on icon "Next image" at bounding box center [442, 350] width 8 height 14
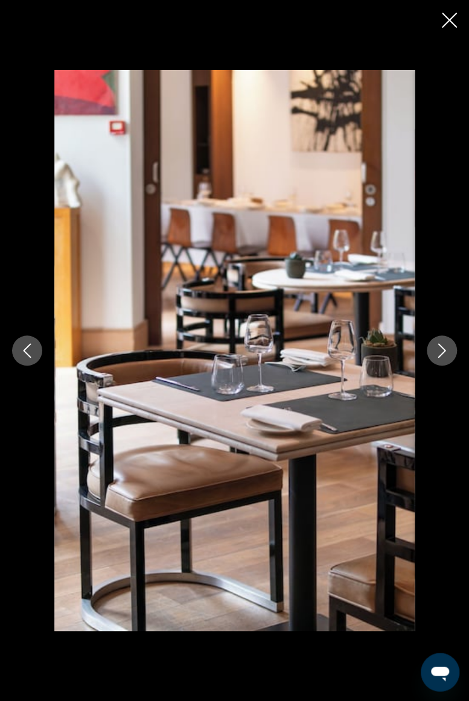
click at [442, 351] on icon "Next image" at bounding box center [441, 350] width 14 height 14
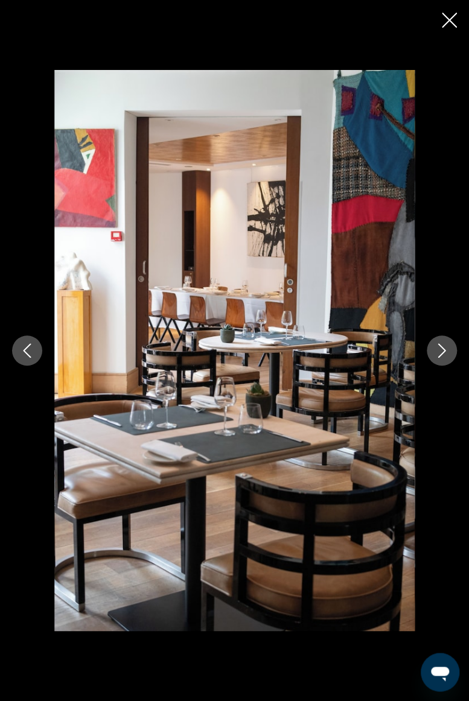
click at [445, 351] on icon "Next image" at bounding box center [441, 350] width 14 height 14
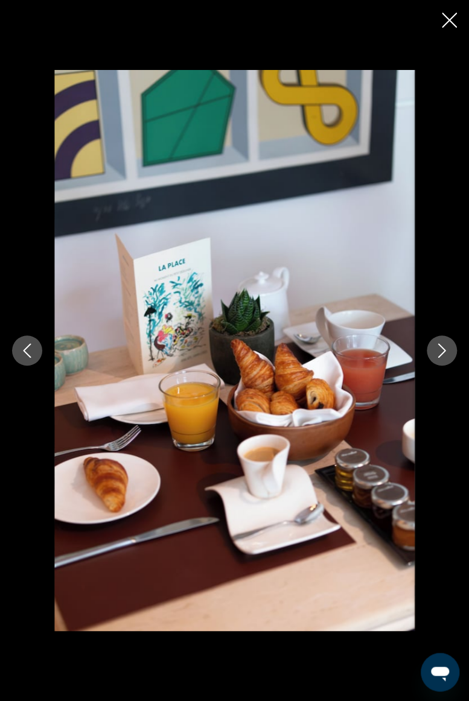
click at [445, 351] on icon "Next image" at bounding box center [442, 350] width 8 height 14
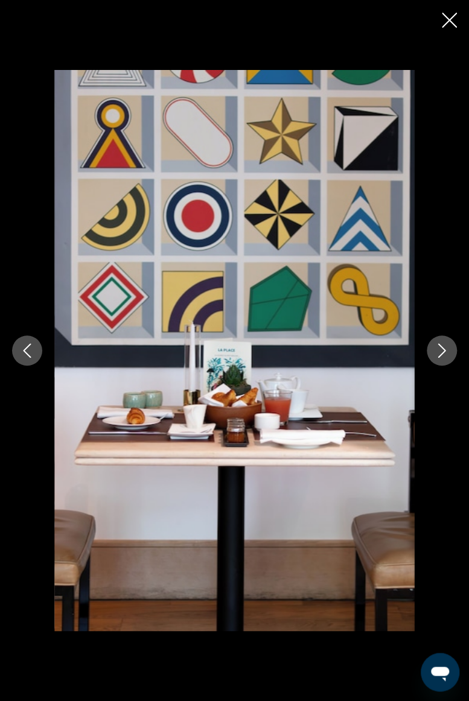
click at [445, 351] on icon "Next image" at bounding box center [441, 350] width 14 height 14
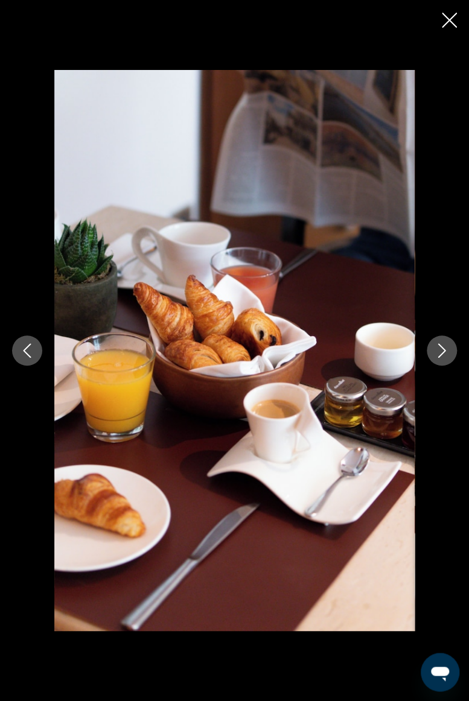
click at [445, 351] on icon "Next image" at bounding box center [441, 350] width 14 height 14
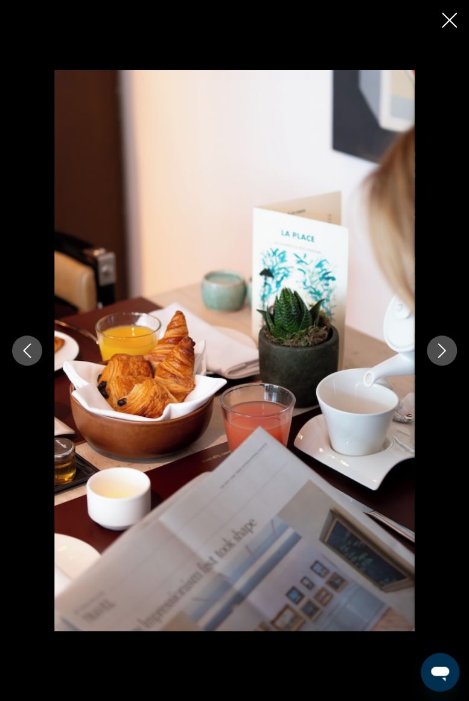
click at [448, 351] on icon "Next image" at bounding box center [441, 350] width 14 height 14
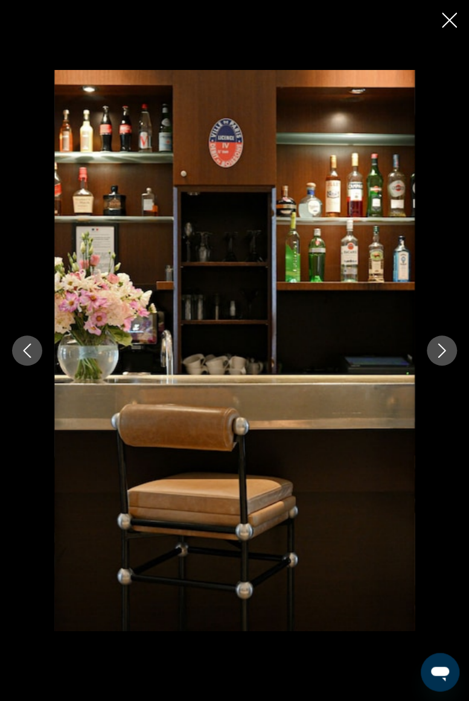
click at [446, 351] on icon "Next image" at bounding box center [441, 350] width 14 height 14
click at [445, 351] on icon "Next image" at bounding box center [441, 350] width 14 height 14
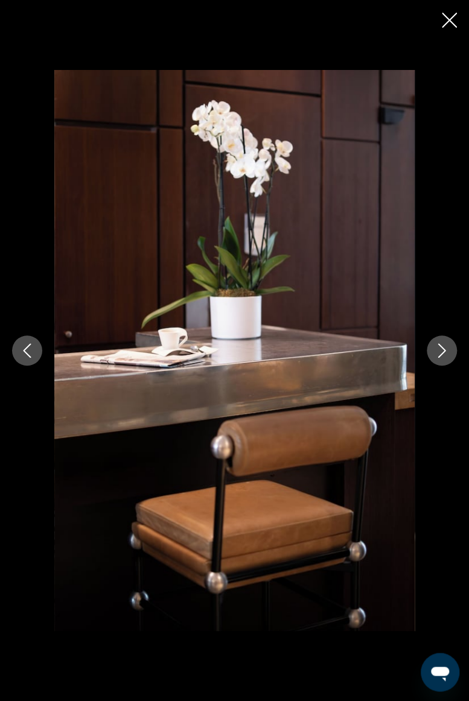
click at [448, 351] on icon "Next image" at bounding box center [441, 350] width 14 height 14
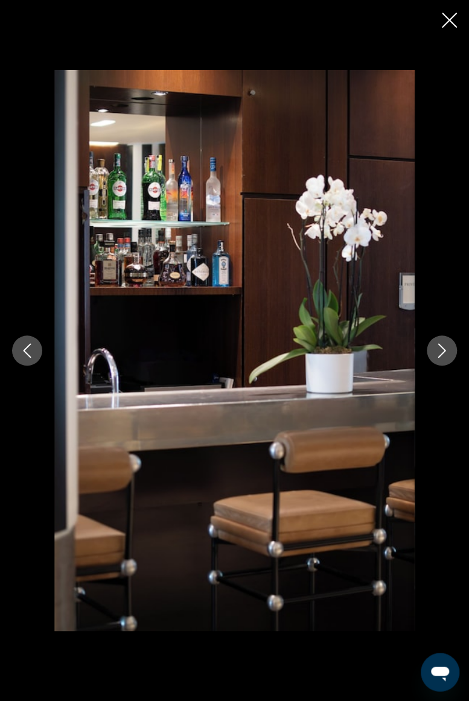
click at [450, 351] on button "Next image" at bounding box center [442, 350] width 30 height 30
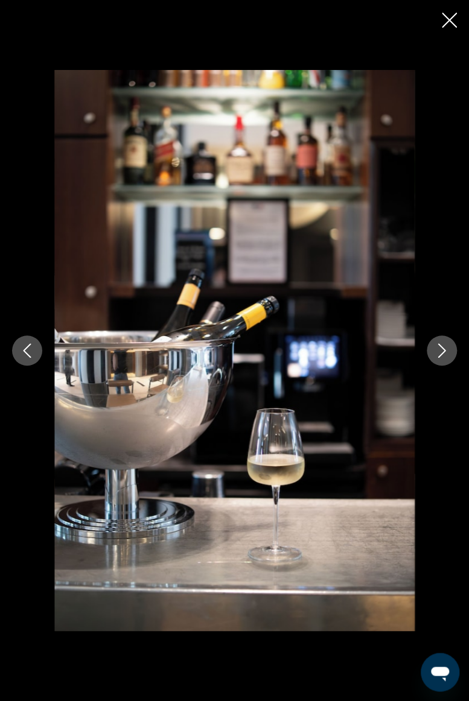
click at [449, 351] on button "Next image" at bounding box center [442, 350] width 30 height 30
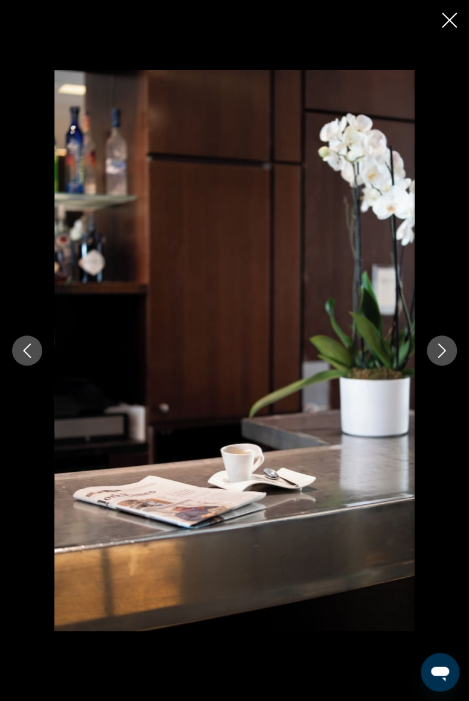
click at [442, 352] on icon "Next image" at bounding box center [441, 350] width 14 height 14
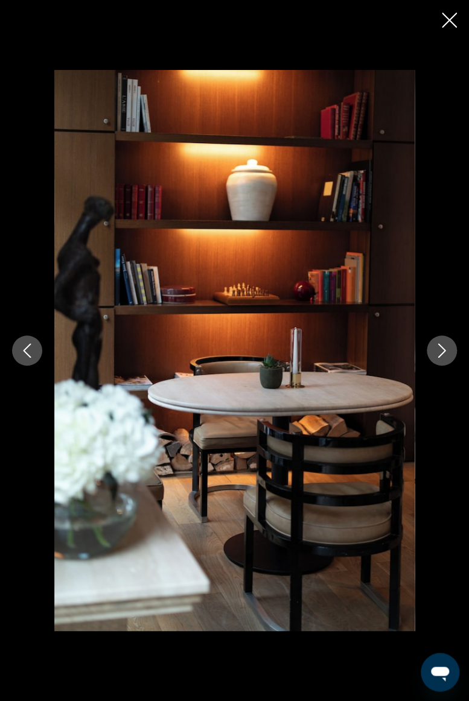
click at [445, 22] on icon "Close slideshow" at bounding box center [449, 20] width 15 height 15
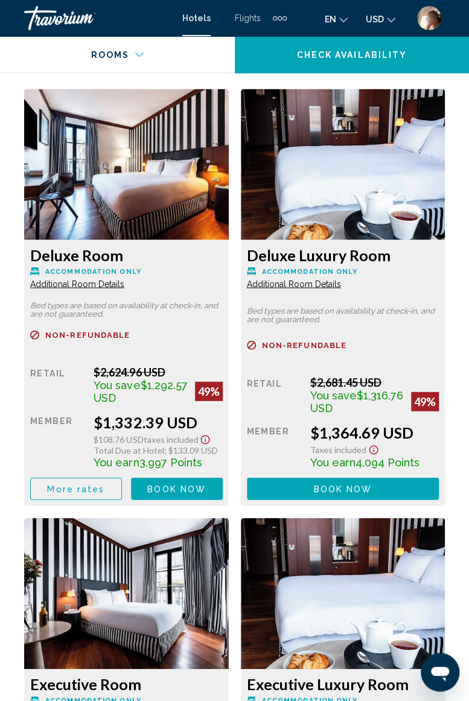
scroll to position [2049, 0]
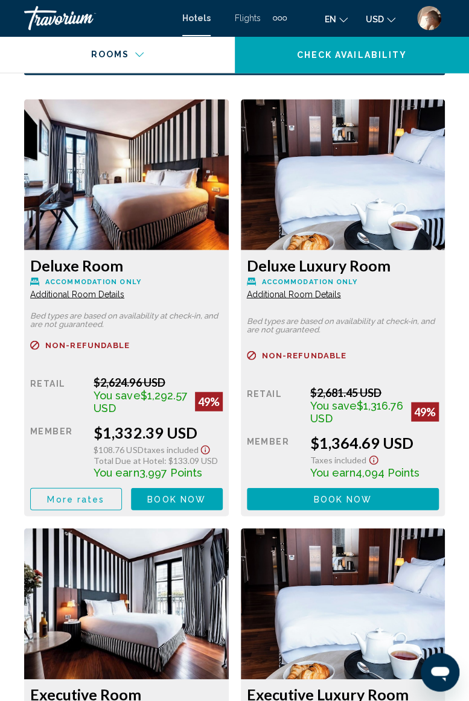
click at [89, 406] on span "More rates" at bounding box center [75, 499] width 57 height 10
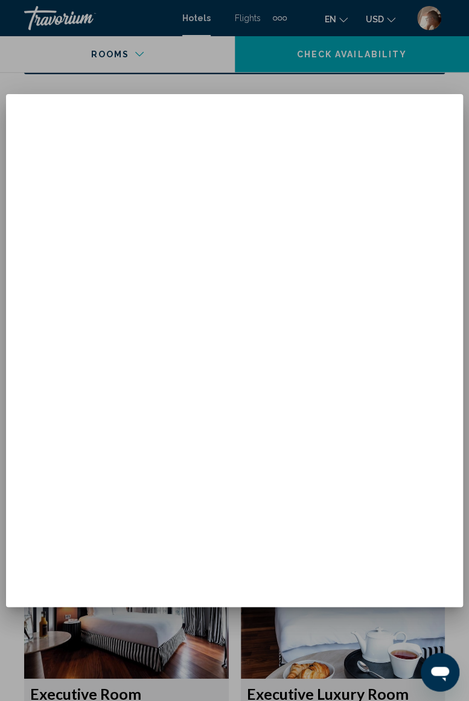
scroll to position [0, 0]
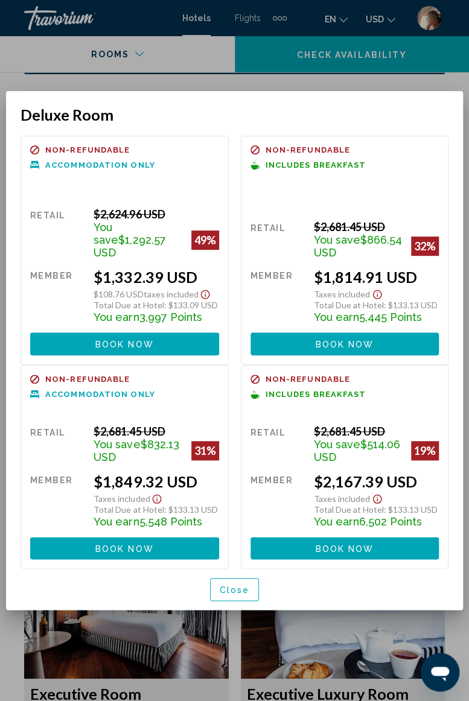
click at [236, 406] on span "Close" at bounding box center [235, 590] width 30 height 10
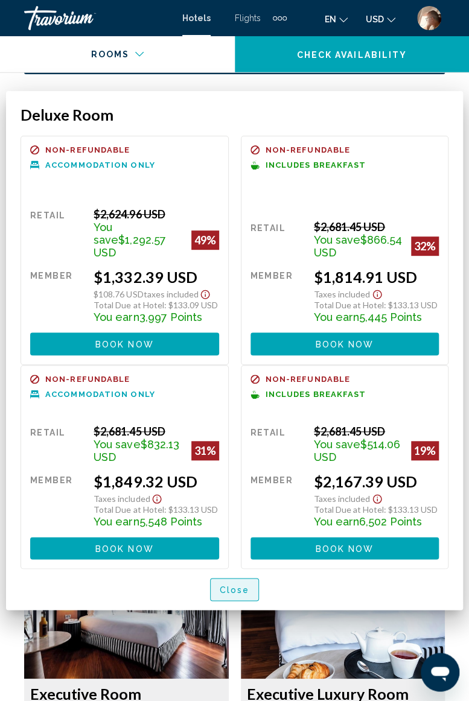
scroll to position [2049, 0]
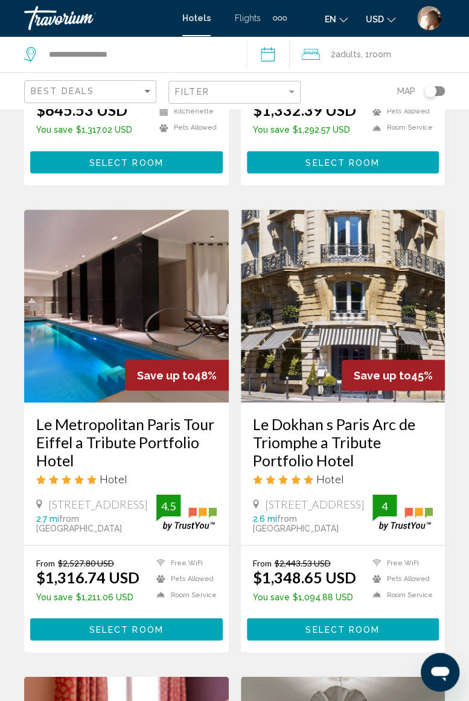
scroll to position [408, 0]
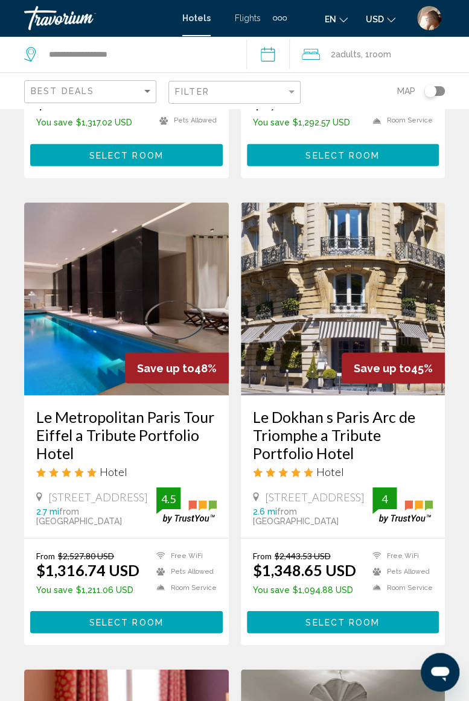
click at [153, 406] on span "Select Room" at bounding box center [126, 622] width 74 height 10
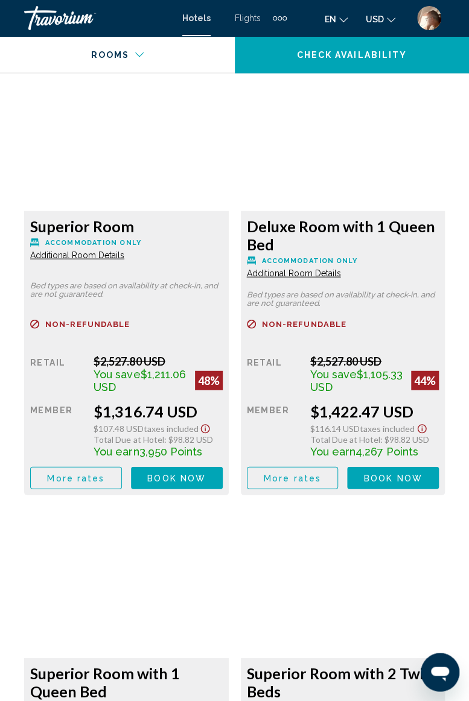
scroll to position [2115, 0]
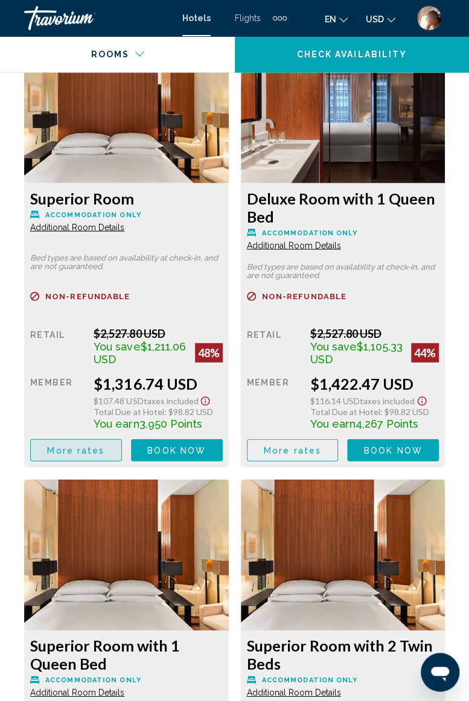
click at [86, 406] on span "More rates" at bounding box center [75, 451] width 57 height 10
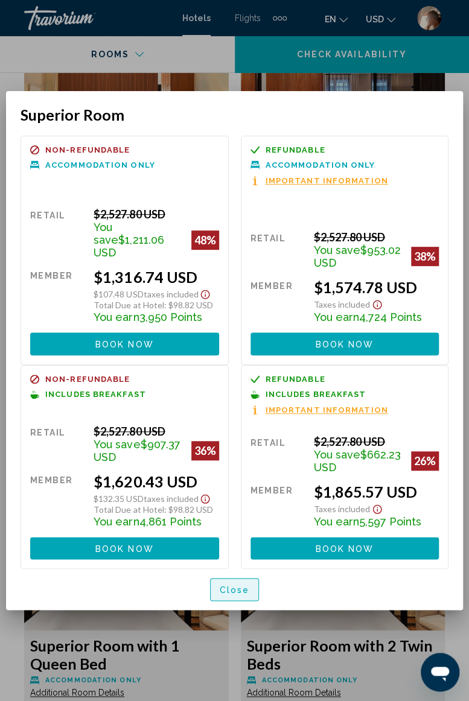
click at [243, 406] on span "Close" at bounding box center [235, 590] width 30 height 10
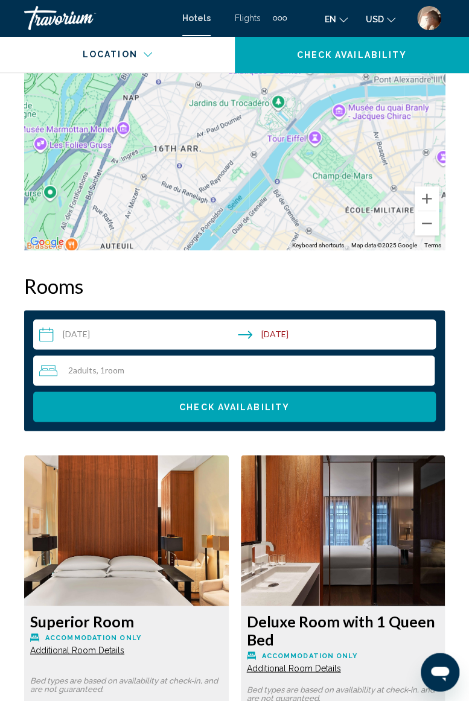
scroll to position [1693, 0]
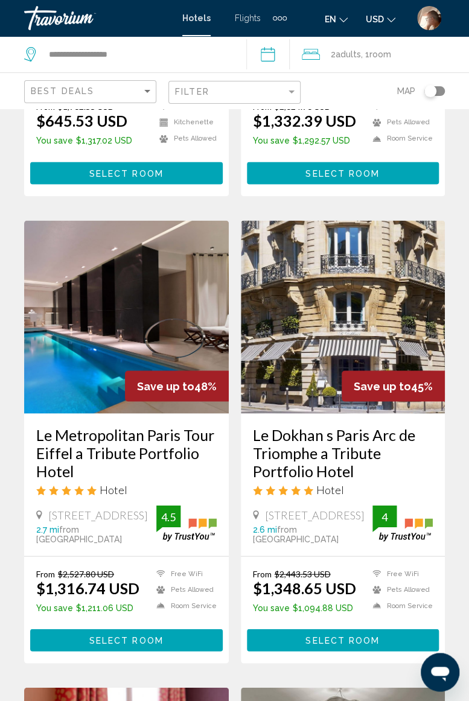
scroll to position [437, 0]
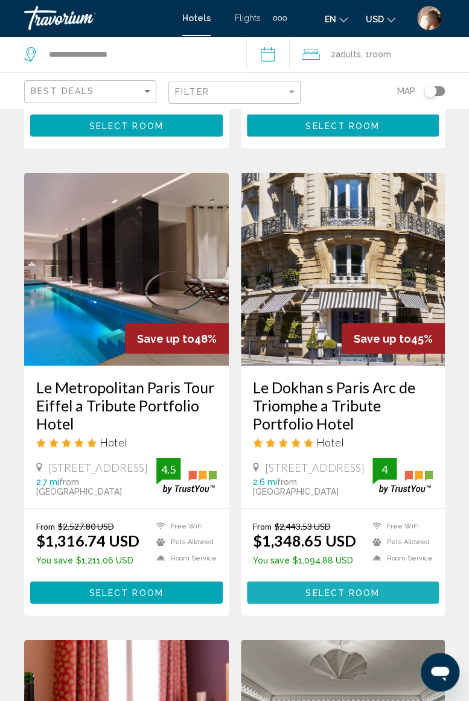
click at [348, 406] on span "Select Room" at bounding box center [342, 593] width 74 height 10
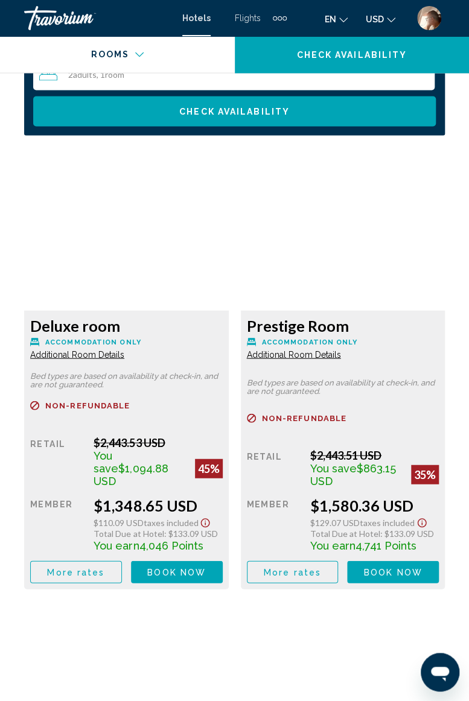
scroll to position [2004, 0]
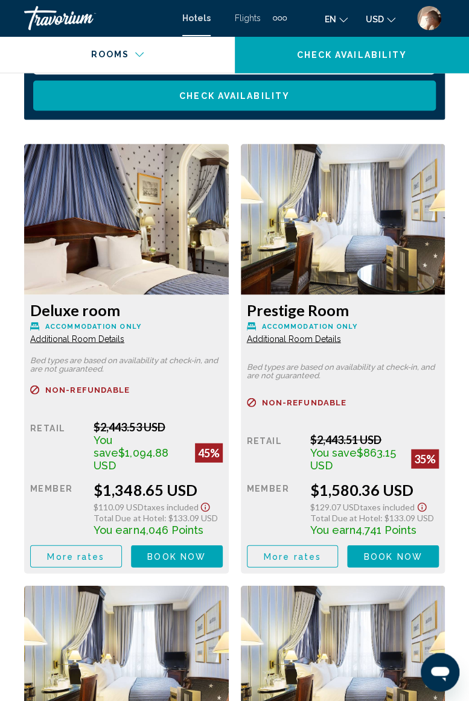
click at [87, 406] on span "More rates" at bounding box center [75, 556] width 57 height 10
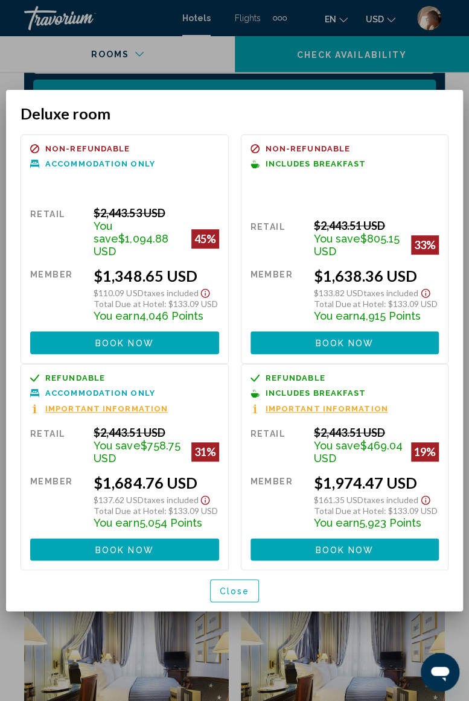
click at [234, 406] on span "Close" at bounding box center [235, 591] width 30 height 10
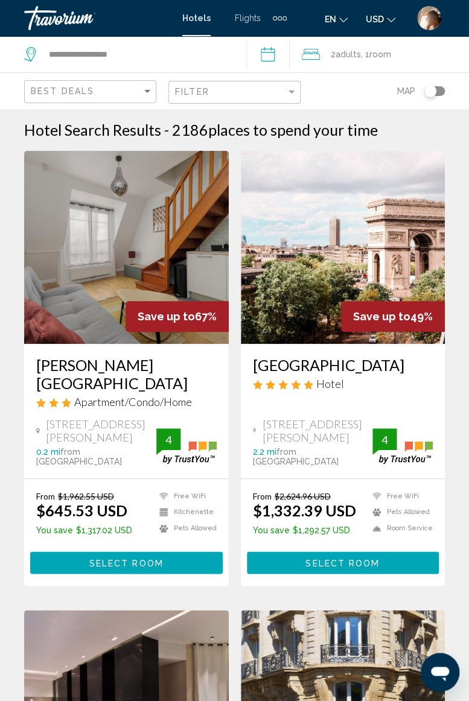
click at [278, 57] on input "**********" at bounding box center [270, 56] width 48 height 40
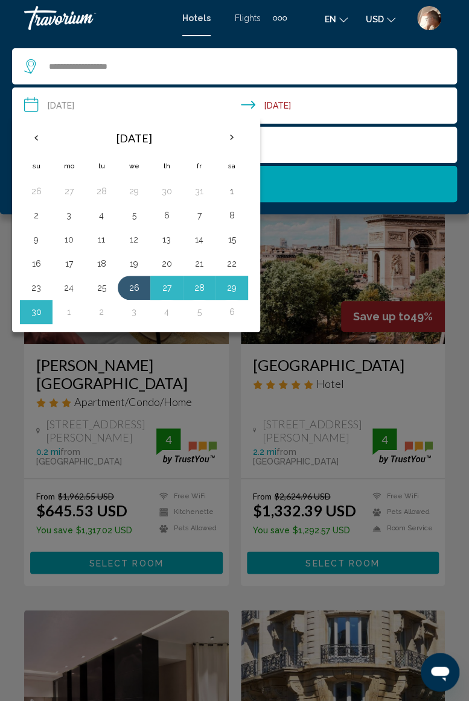
click at [168, 283] on button "27" at bounding box center [166, 287] width 19 height 17
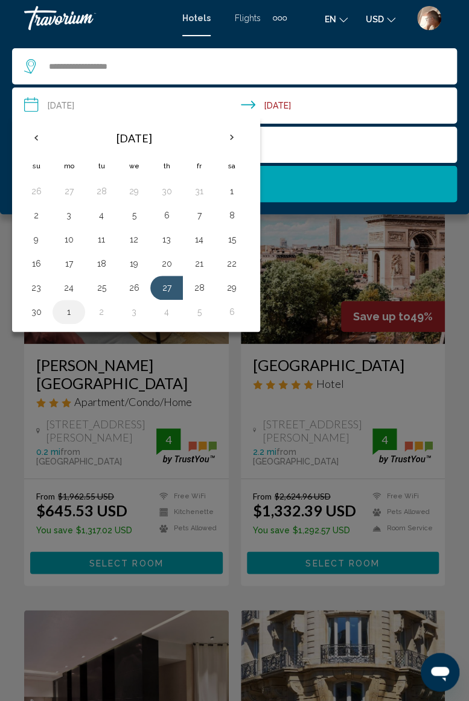
click at [71, 311] on button "1" at bounding box center [68, 311] width 19 height 17
type input "**********"
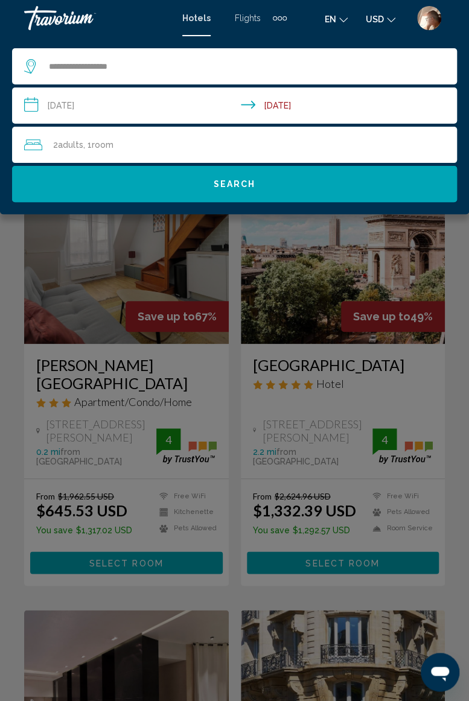
click at [236, 180] on span "Search" at bounding box center [235, 185] width 42 height 10
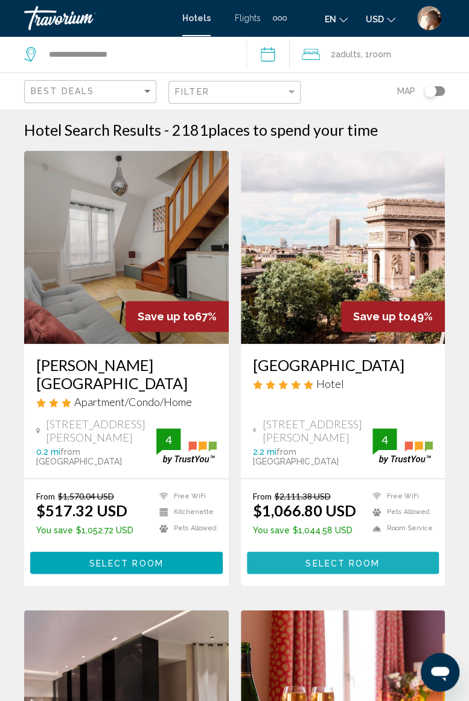
click at [355, 406] on span "Select Room" at bounding box center [342, 562] width 74 height 10
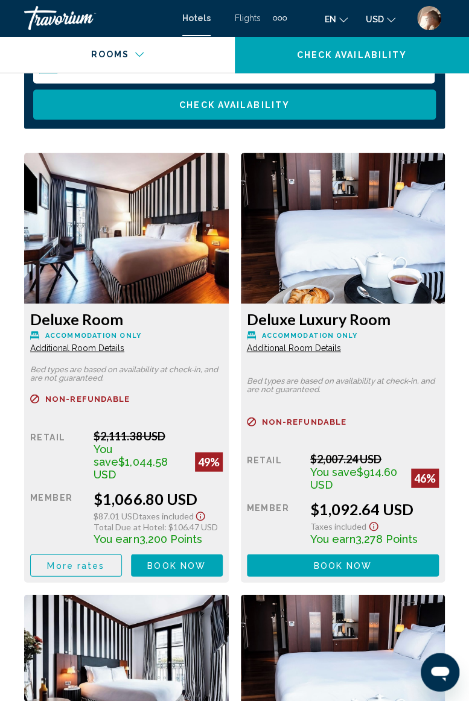
scroll to position [2003, 0]
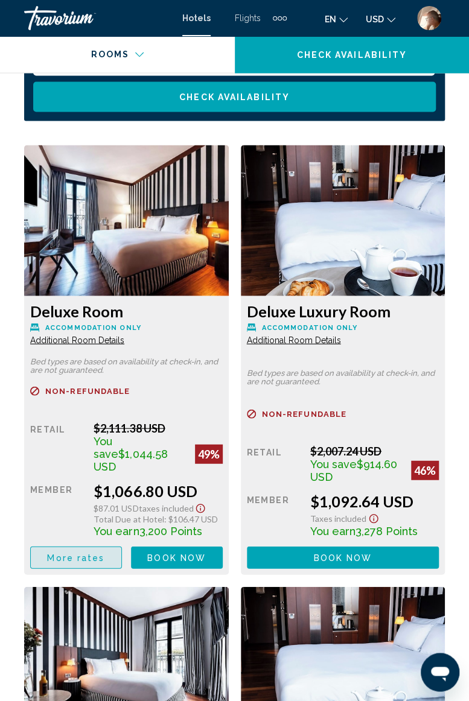
click at [82, 406] on span "More rates" at bounding box center [75, 558] width 57 height 10
